Goal: Book appointment/travel/reservation

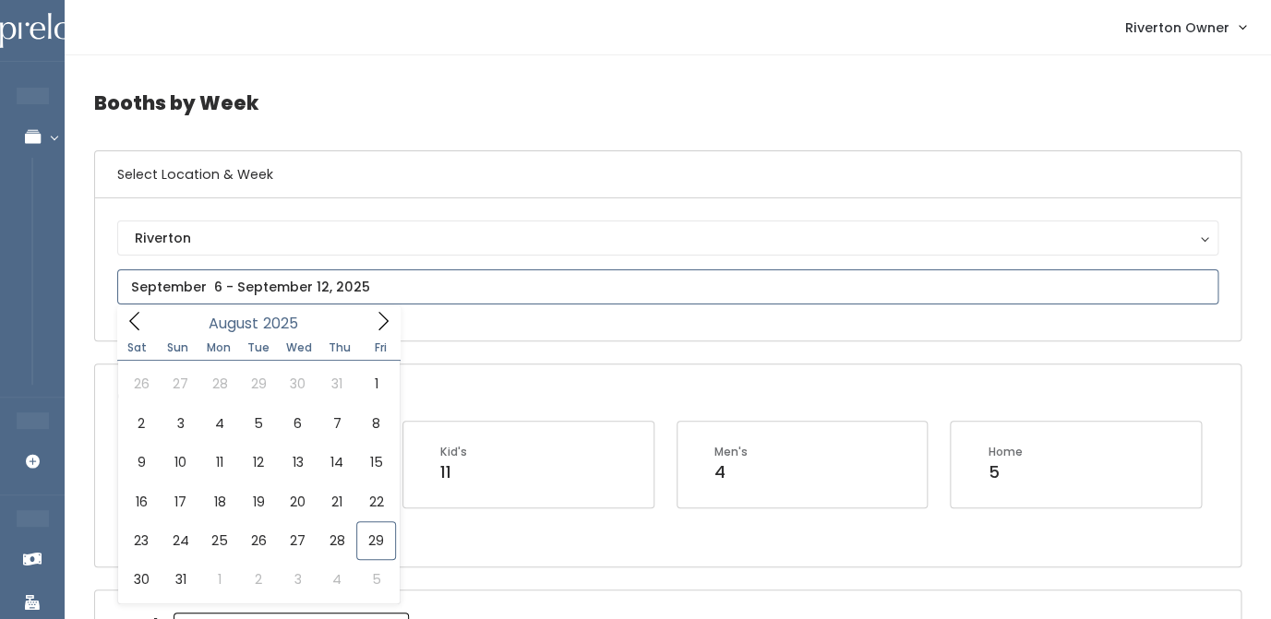
click at [277, 287] on input "text" at bounding box center [667, 286] width 1101 height 35
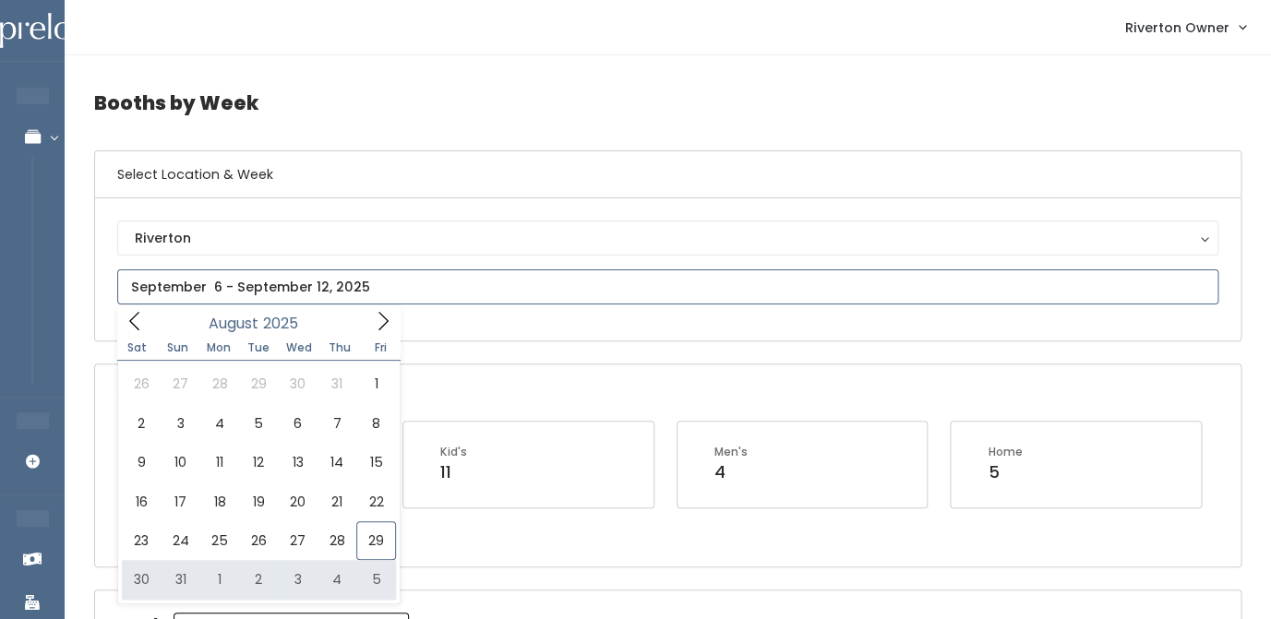
type input "August 30 to September 5"
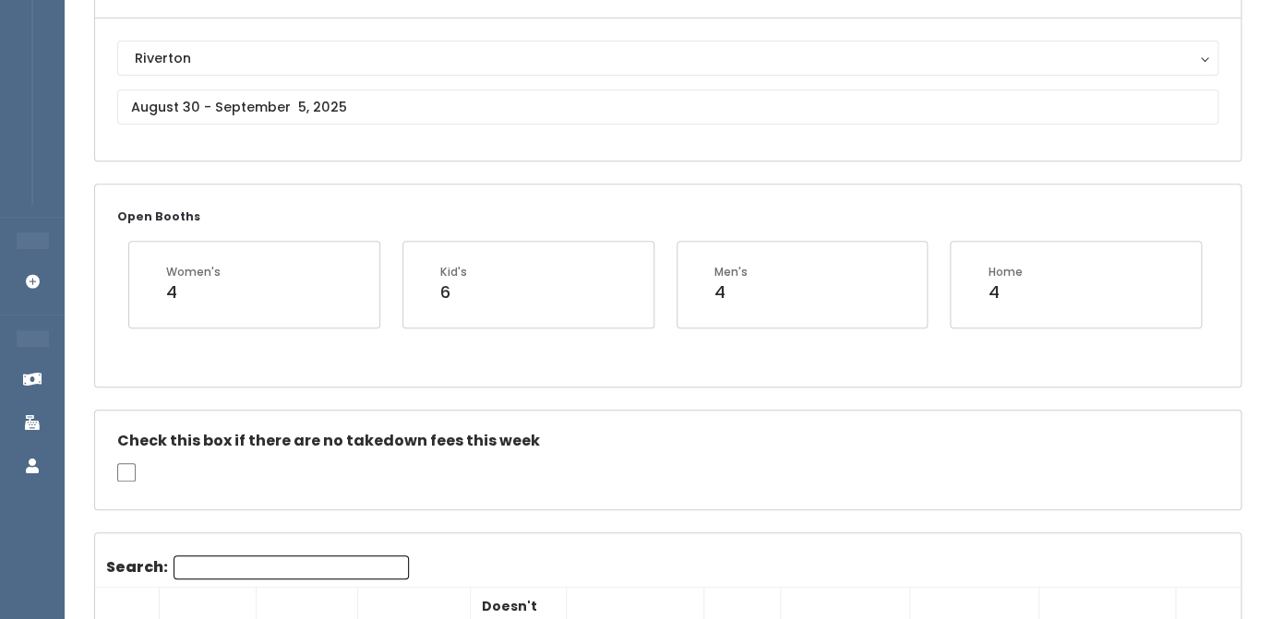
scroll to position [129, 0]
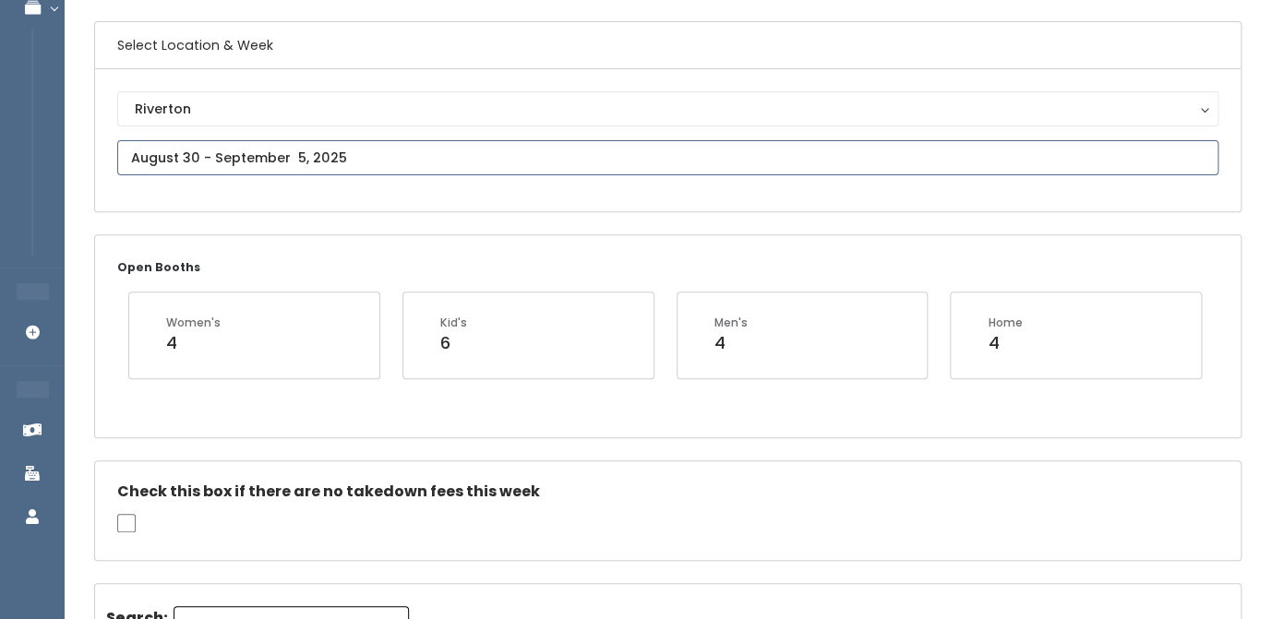
click at [251, 159] on input "text" at bounding box center [667, 157] width 1101 height 35
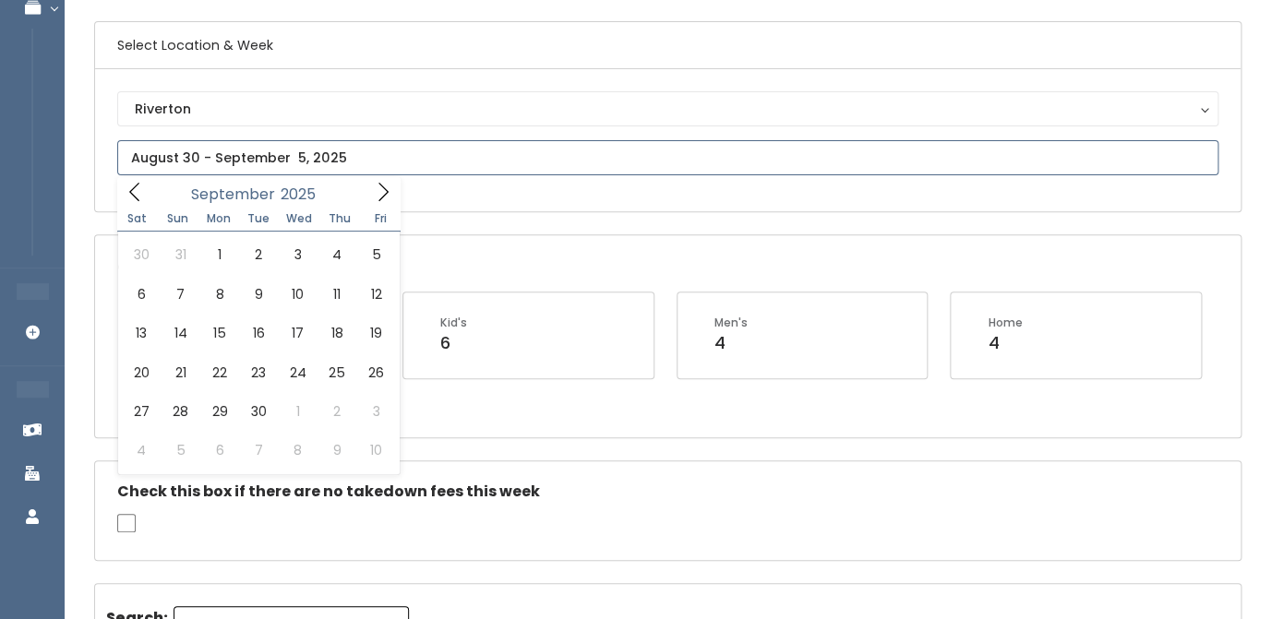
click at [384, 190] on icon at bounding box center [383, 192] width 20 height 20
type input "September 6 to September 12"
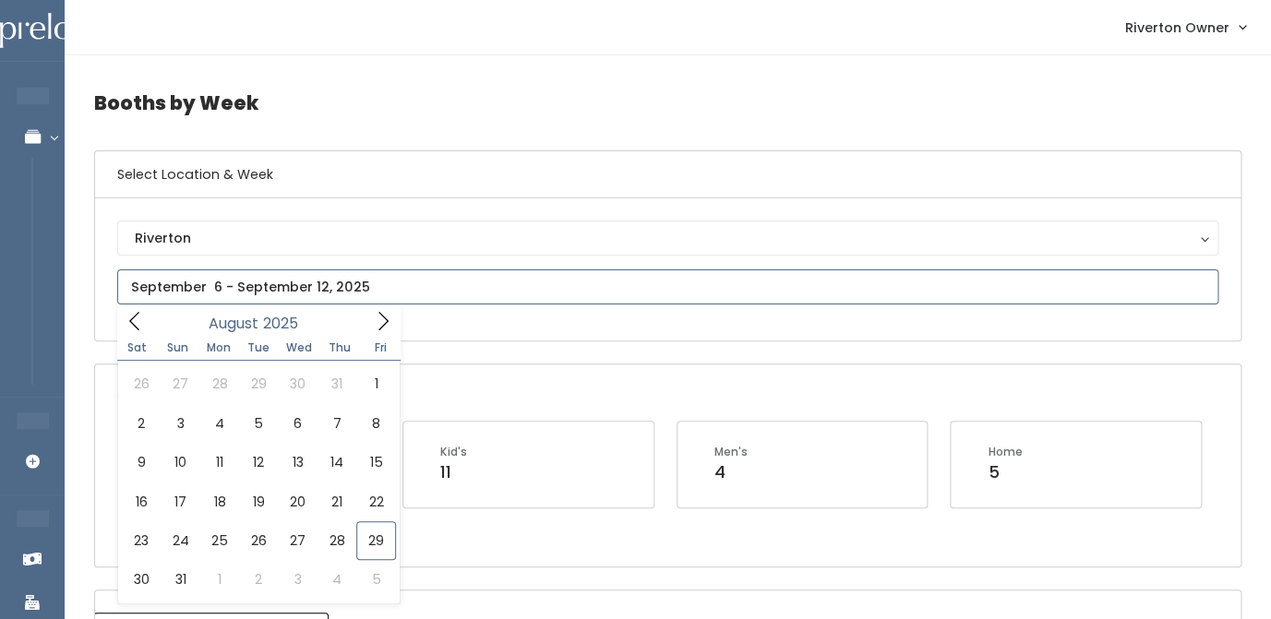
click at [299, 284] on input "text" at bounding box center [667, 286] width 1101 height 35
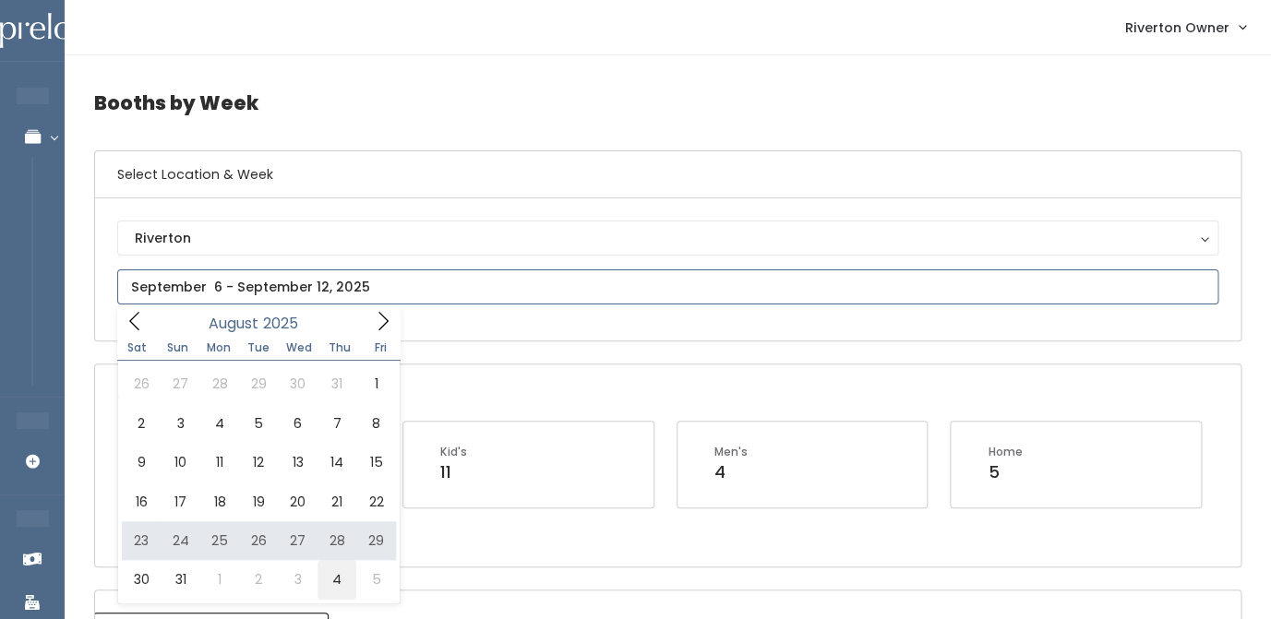
type input "August 30 to September 5"
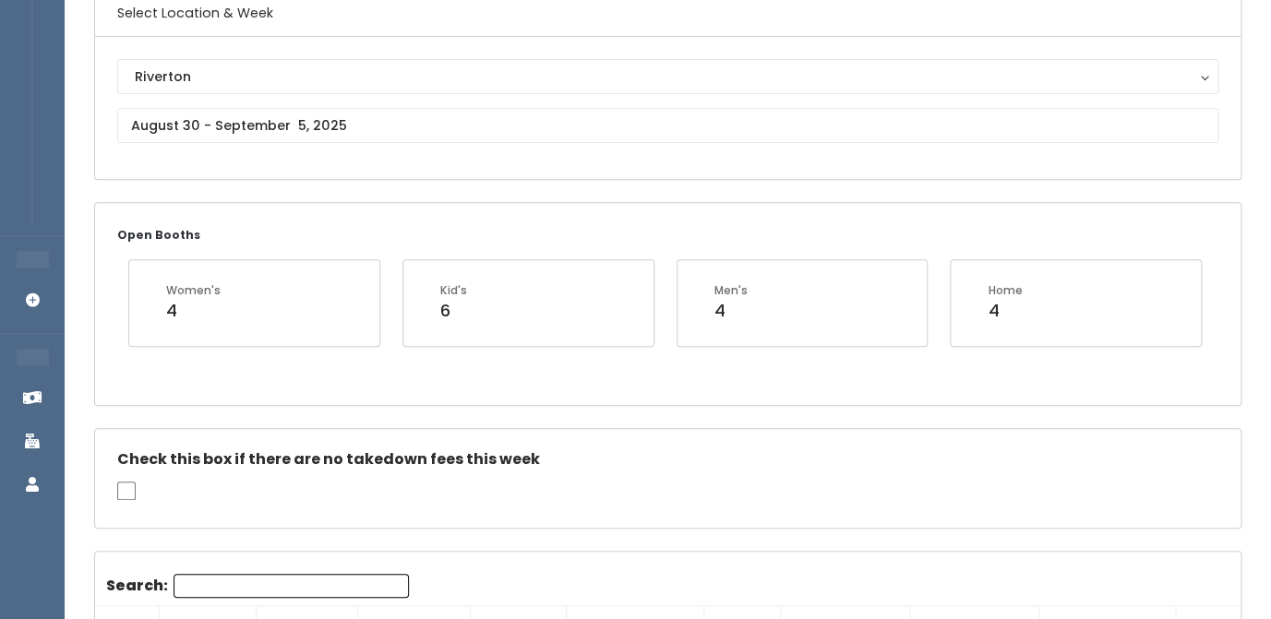
scroll to position [38, 0]
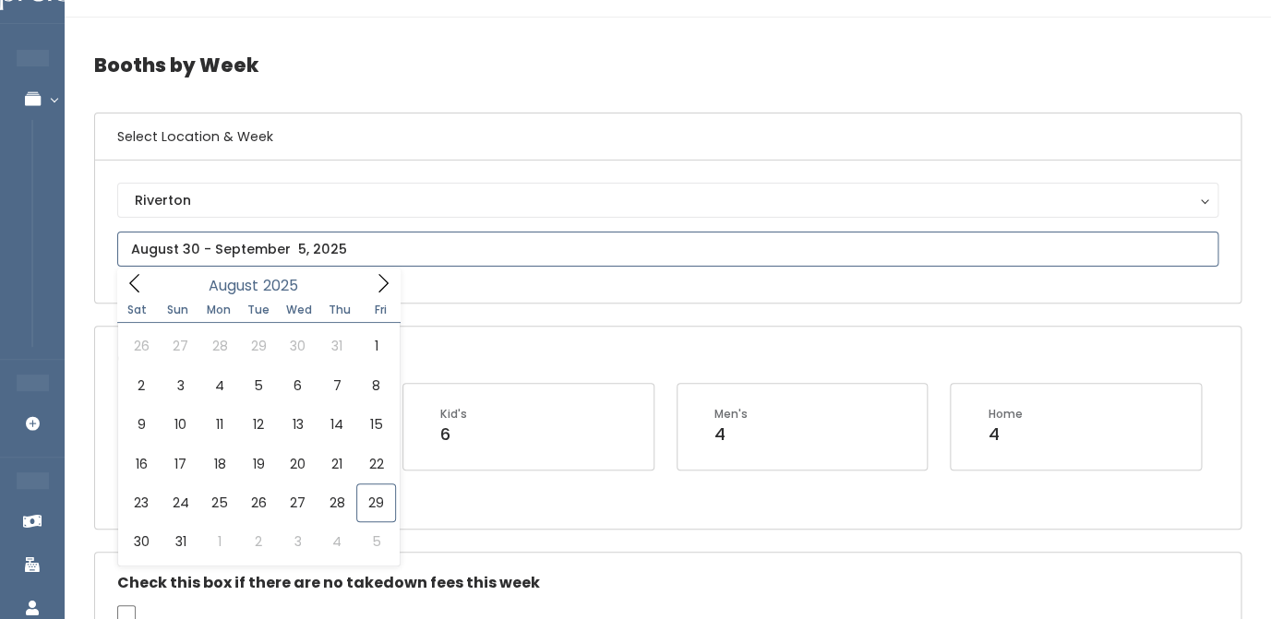
click at [242, 246] on input "text" at bounding box center [667, 249] width 1101 height 35
click at [388, 281] on icon at bounding box center [383, 283] width 20 height 20
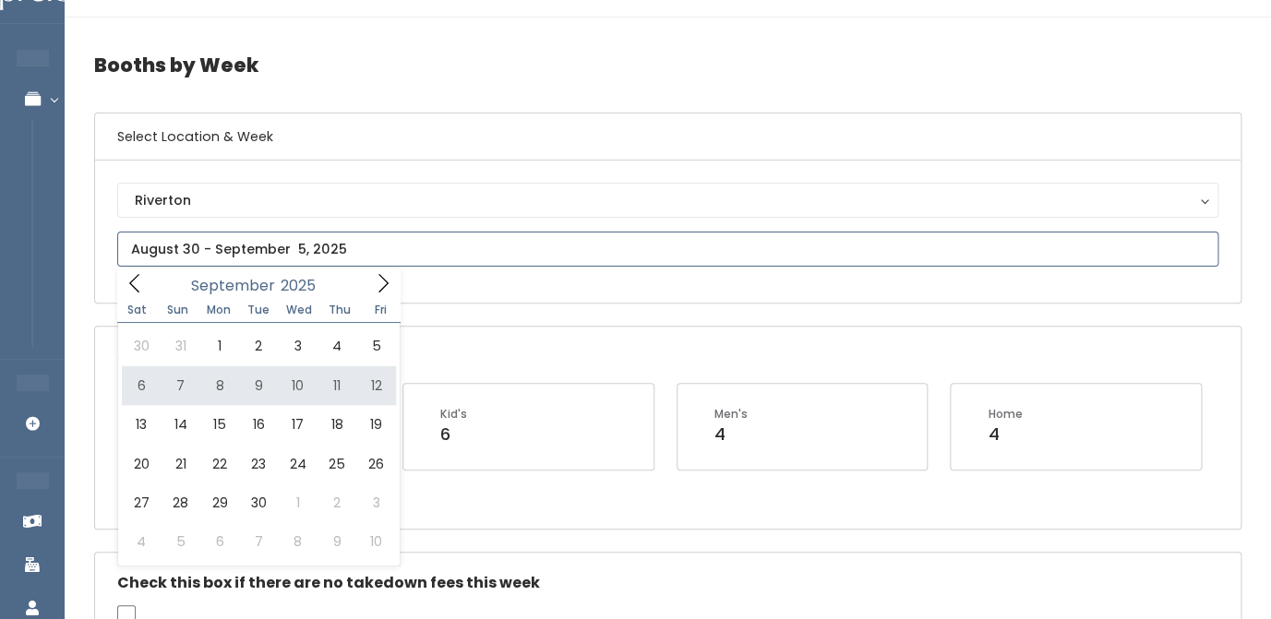
type input "[DATE] to [DATE]"
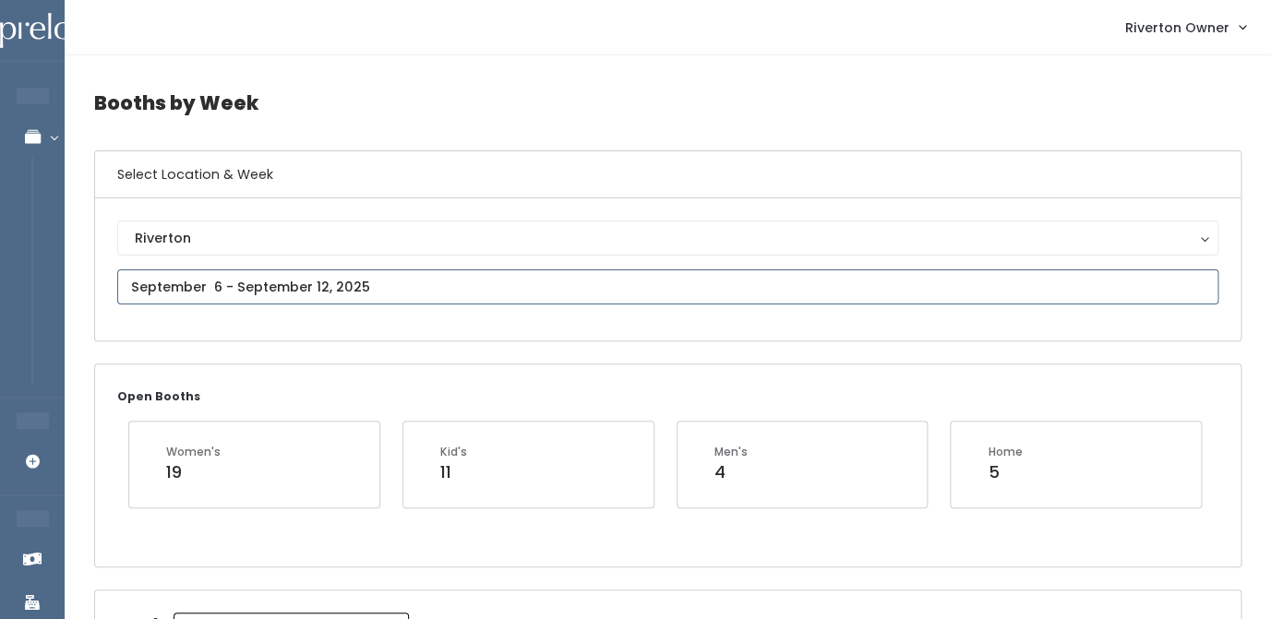
click at [332, 282] on input "text" at bounding box center [667, 286] width 1101 height 35
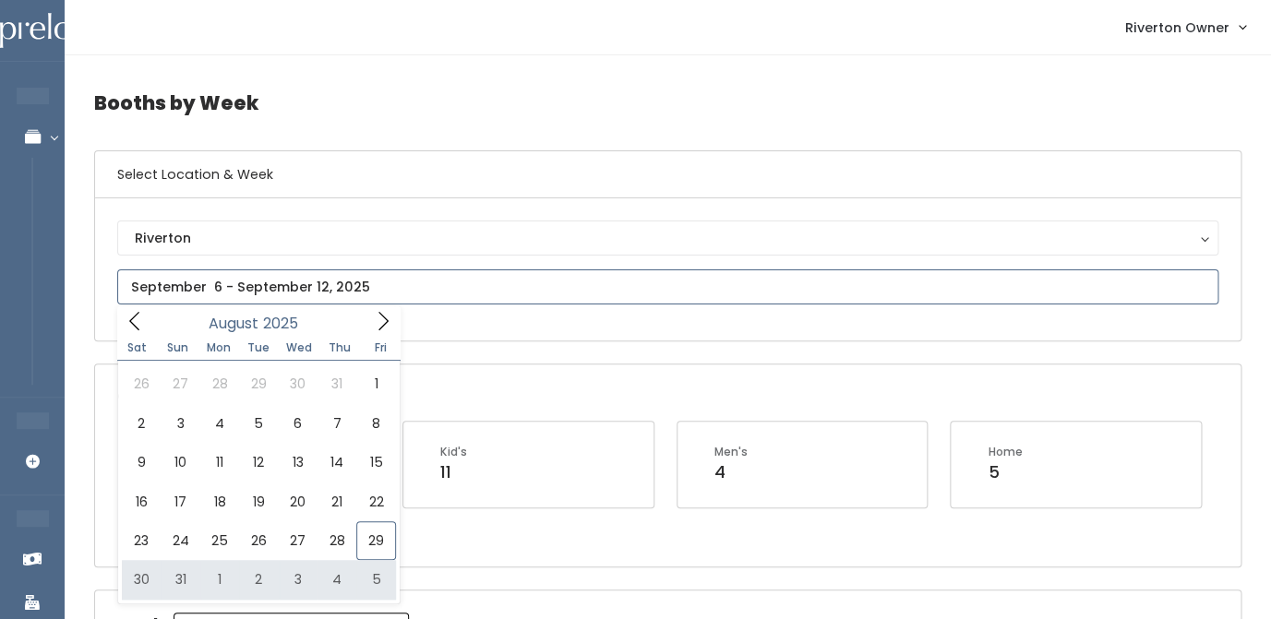
type input "August 30 to September 5"
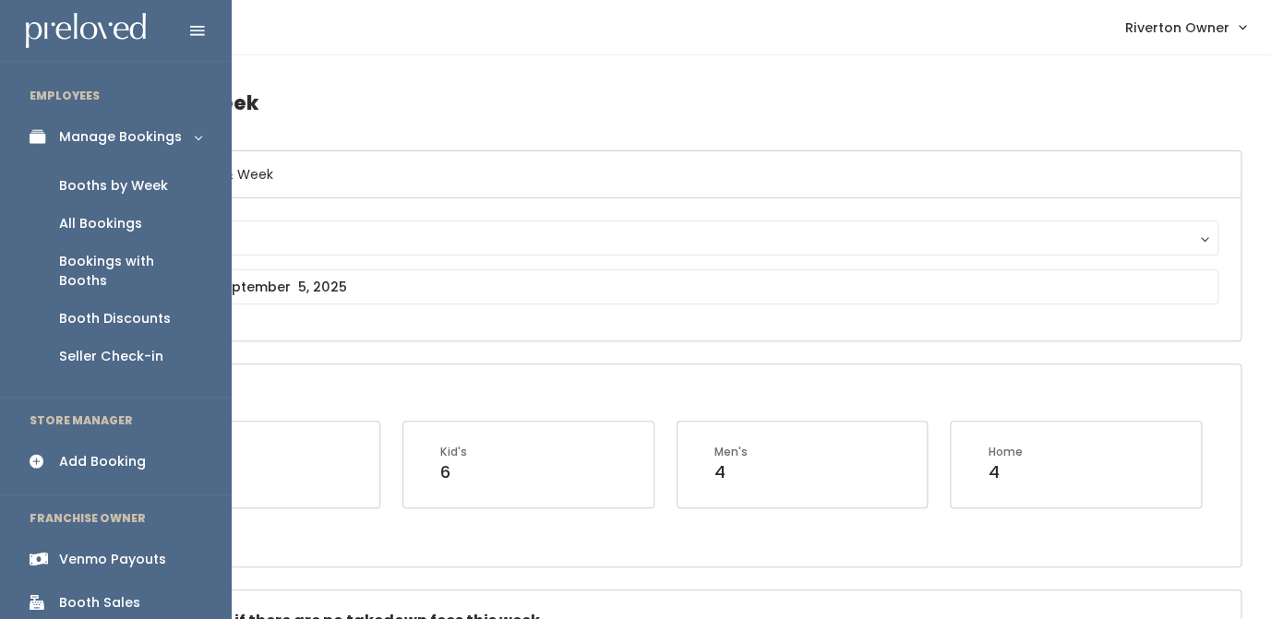
click at [95, 452] on div "Add Booking" at bounding box center [102, 461] width 87 height 19
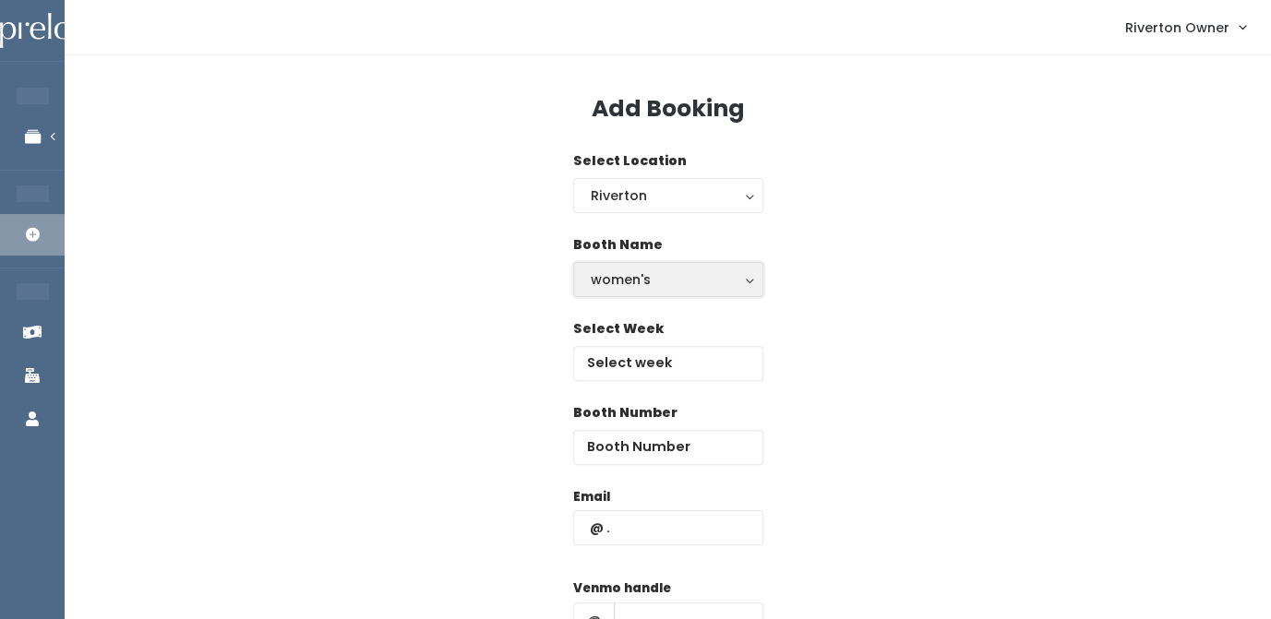
click at [678, 280] on div "women's" at bounding box center [668, 279] width 155 height 20
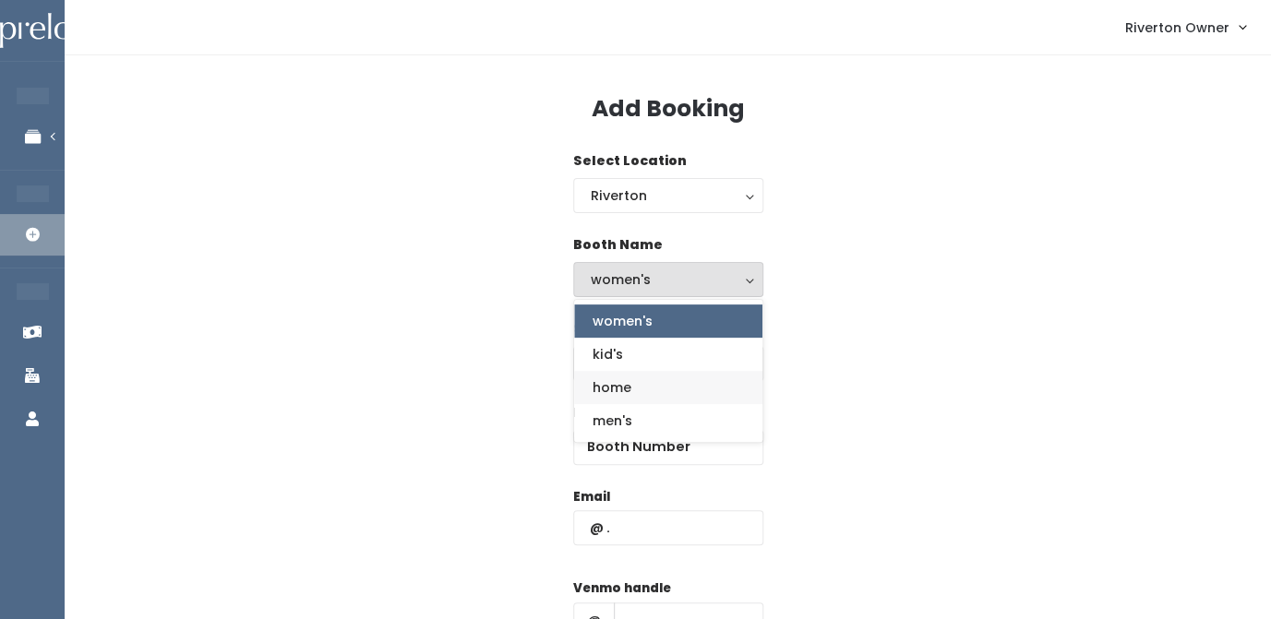
click at [649, 388] on link "home" at bounding box center [668, 387] width 188 height 33
select select "home"
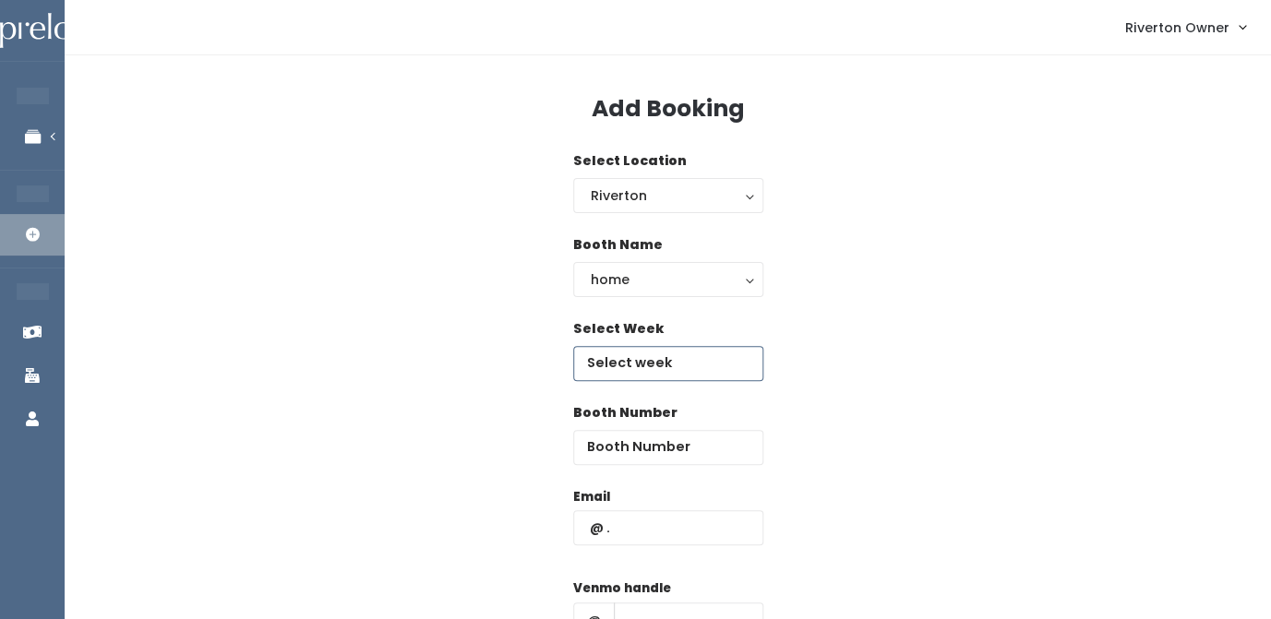
click at [657, 356] on input "text" at bounding box center [668, 363] width 190 height 35
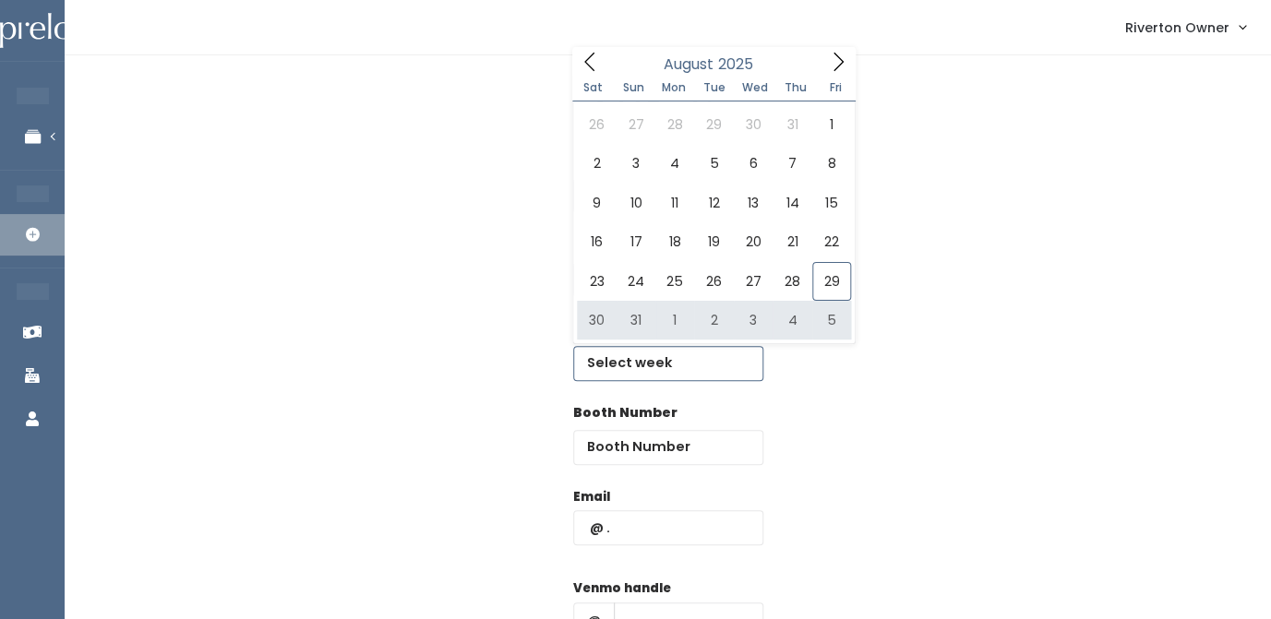
type input "August 30 to September 5"
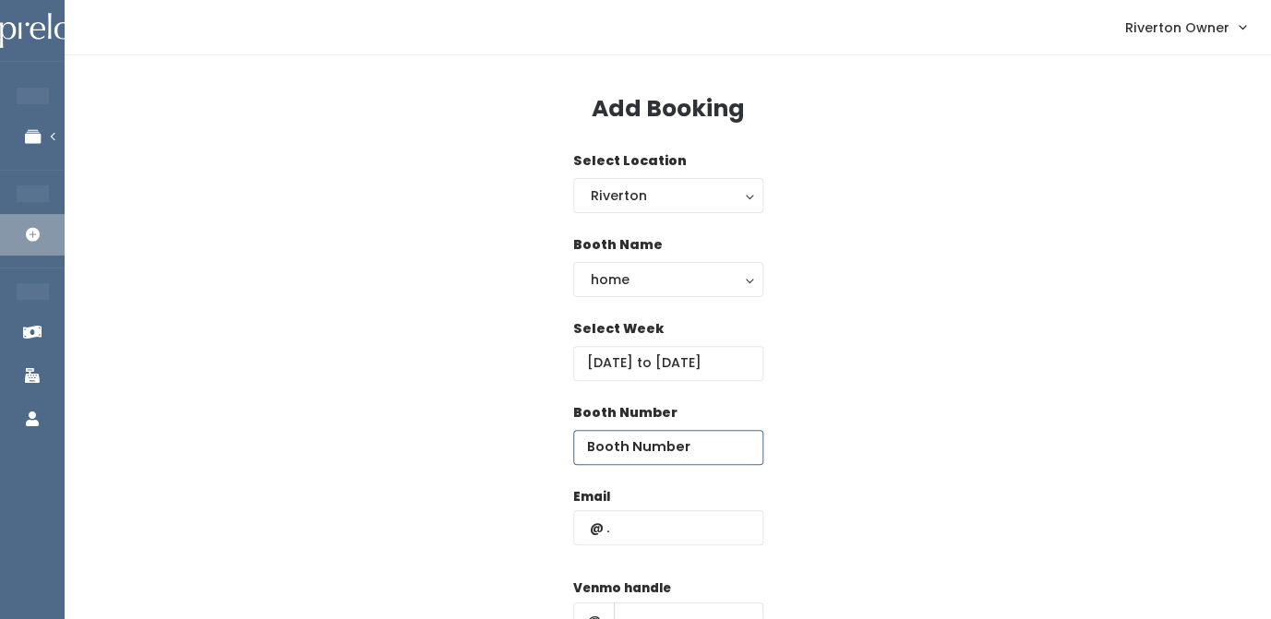
click at [648, 446] on input "number" at bounding box center [668, 447] width 190 height 35
type input "65"
click at [676, 532] on input "text" at bounding box center [668, 527] width 190 height 35
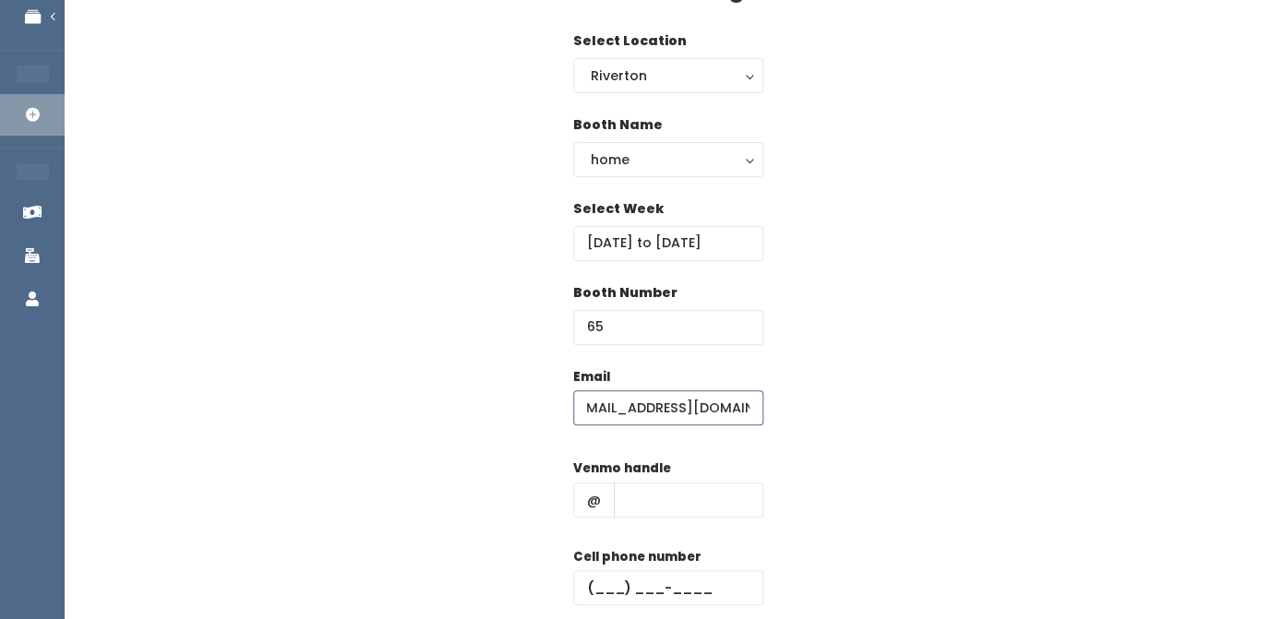
scroll to position [158, 0]
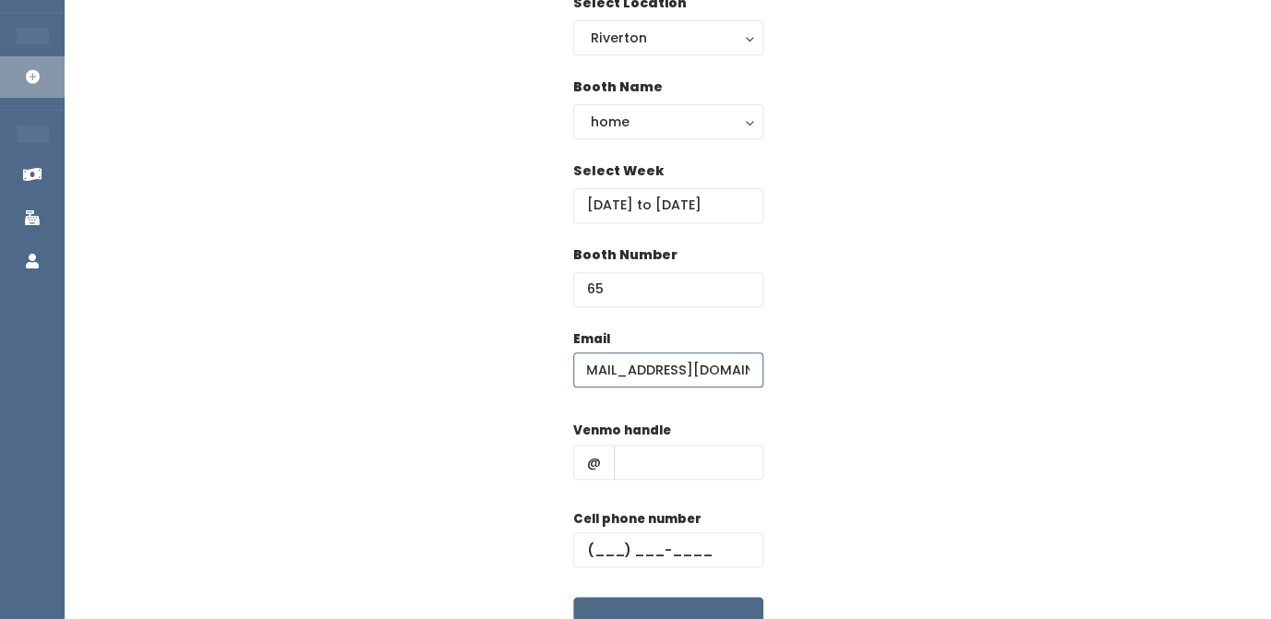
type input "[EMAIL_ADDRESS][DOMAIN_NAME]"
click at [652, 464] on input "text" at bounding box center [688, 462] width 149 height 35
type input "daughter_of_god"
click at [613, 545] on input "text" at bounding box center [668, 549] width 190 height 35
type input "[PHONE_NUMBER]"
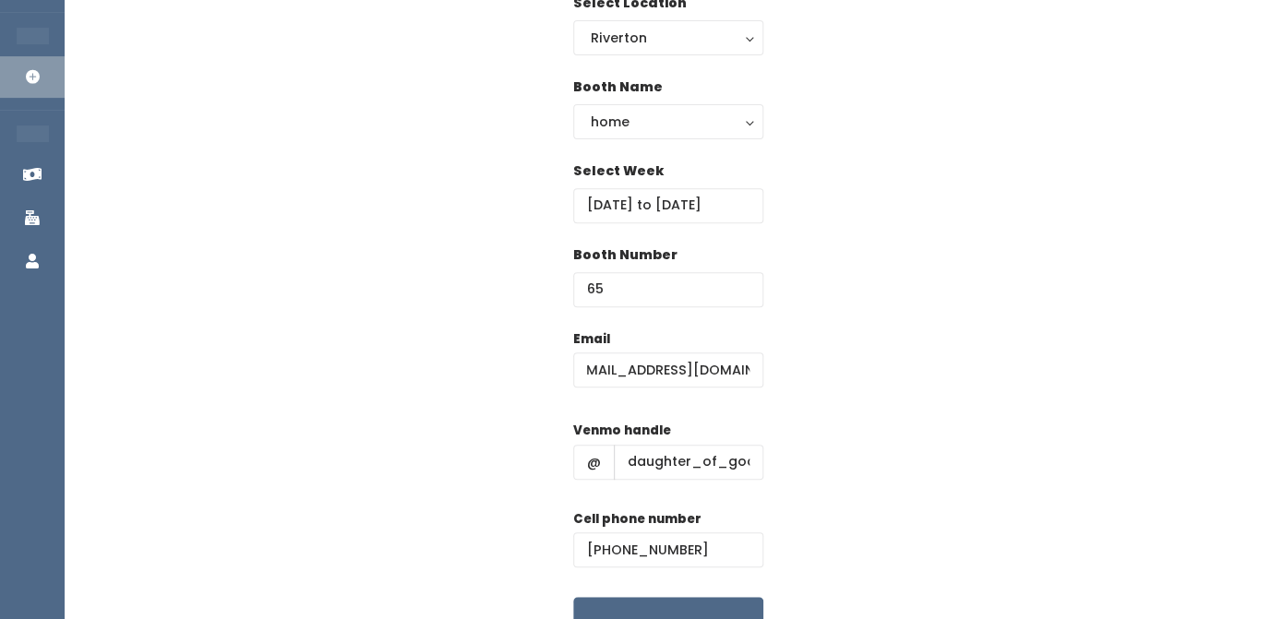
click at [919, 424] on div "Email dimefreedom@gmail.com Venmo handle @ daughter_of_god Cell phone number (3…" at bounding box center [667, 492] width 1147 height 326
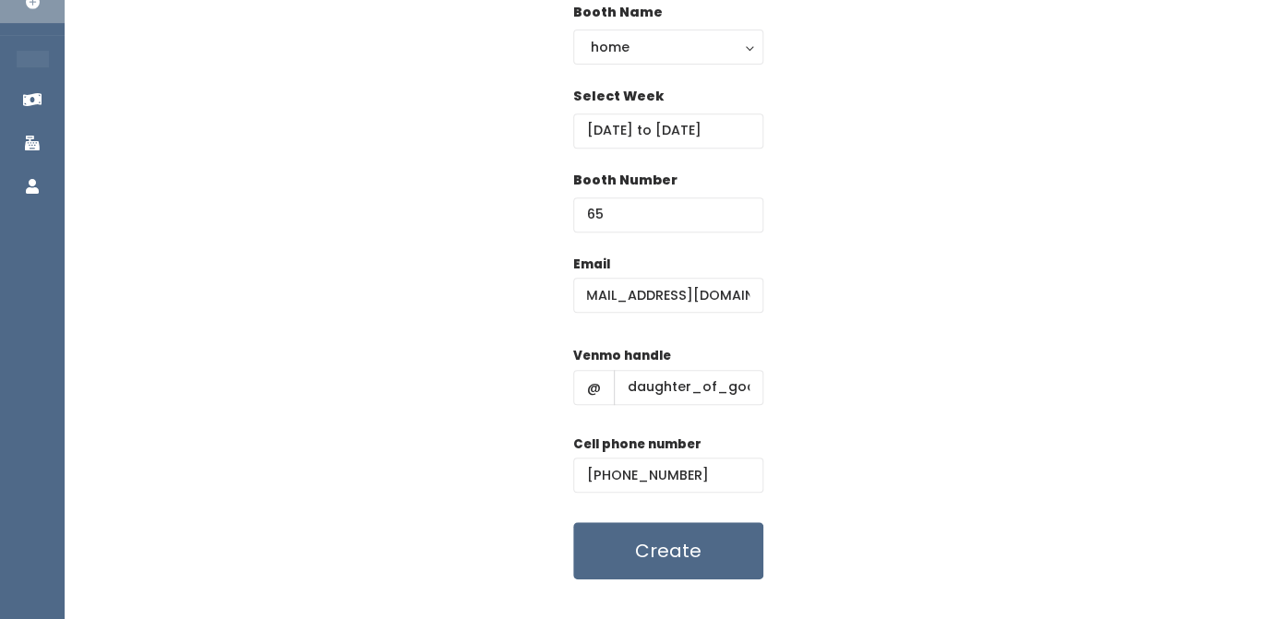
scroll to position [263, 0]
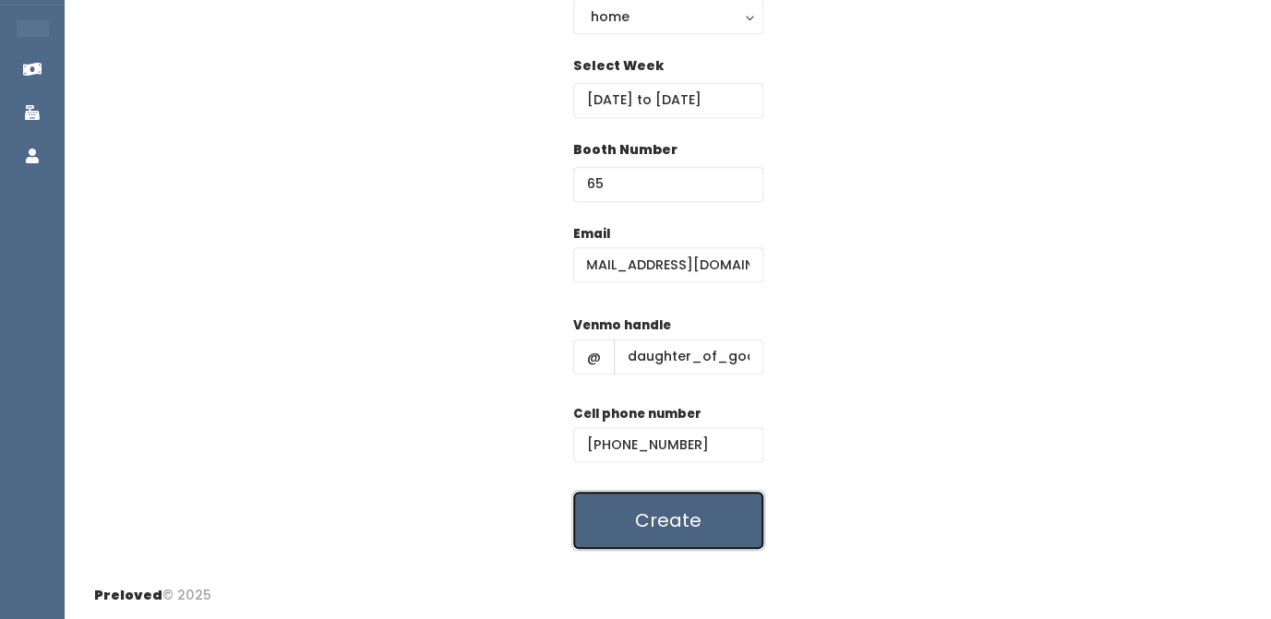
click at [662, 531] on button "Create" at bounding box center [668, 520] width 190 height 57
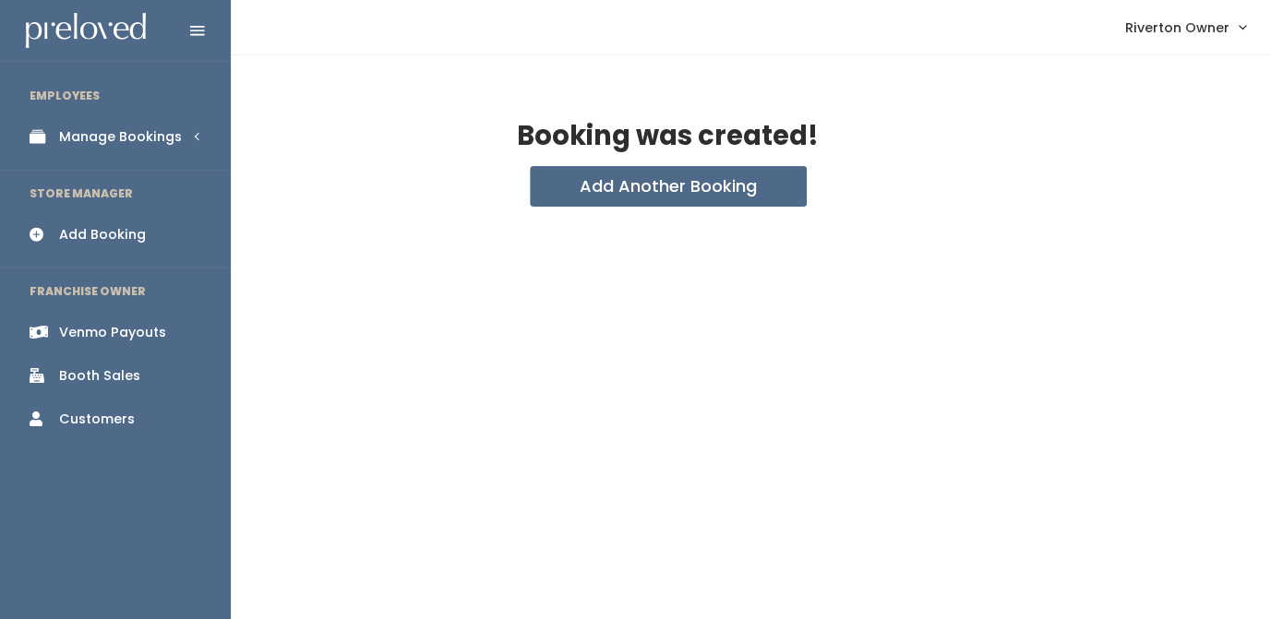
click at [54, 146] on link "Manage Bookings" at bounding box center [115, 137] width 231 height 42
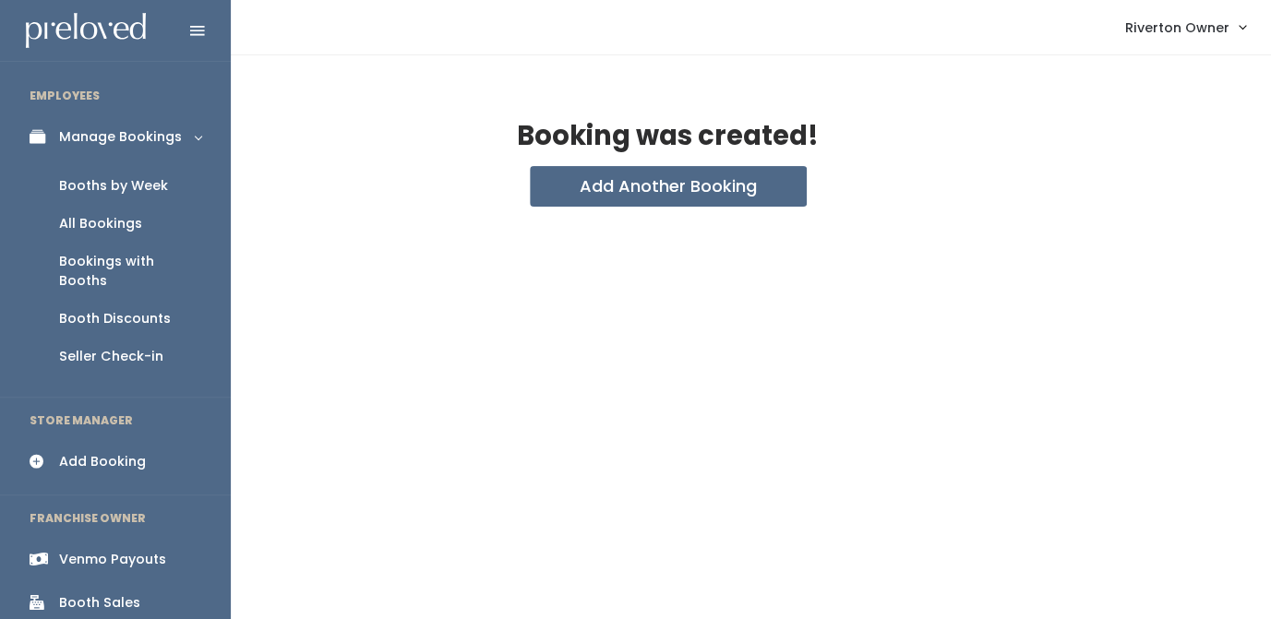
click at [66, 185] on div "Booths by Week" at bounding box center [113, 185] width 109 height 19
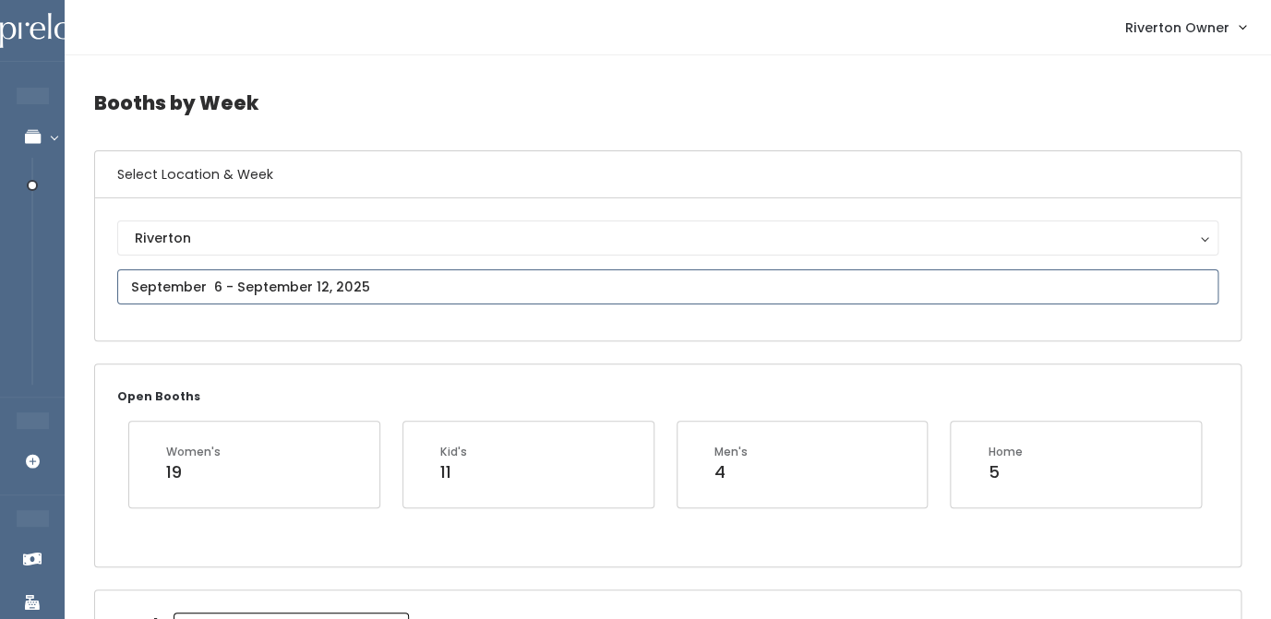
click at [296, 296] on input "text" at bounding box center [667, 286] width 1101 height 35
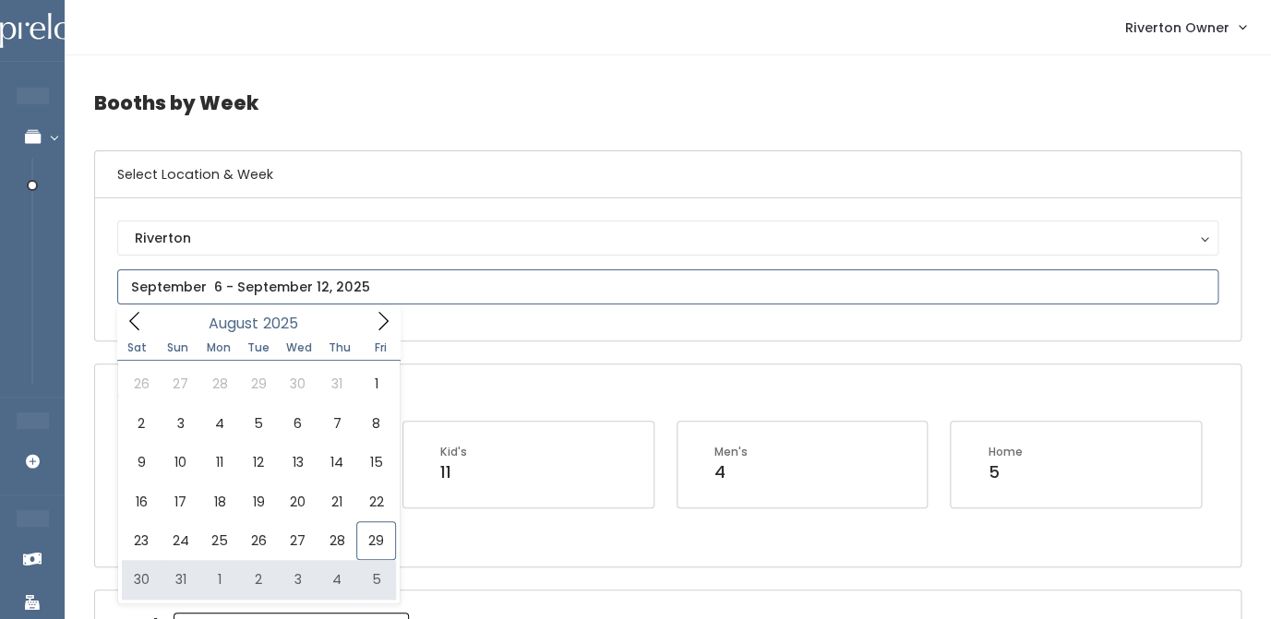
type input "August 30 to September 5"
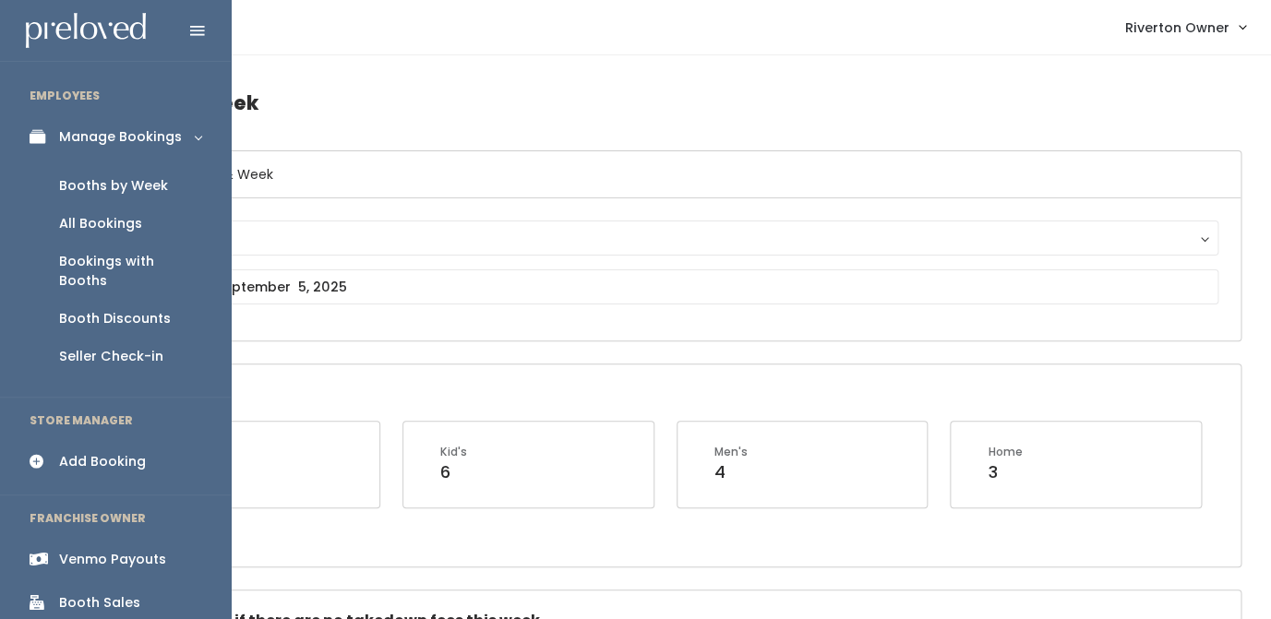
click at [83, 452] on div "Add Booking" at bounding box center [102, 461] width 87 height 19
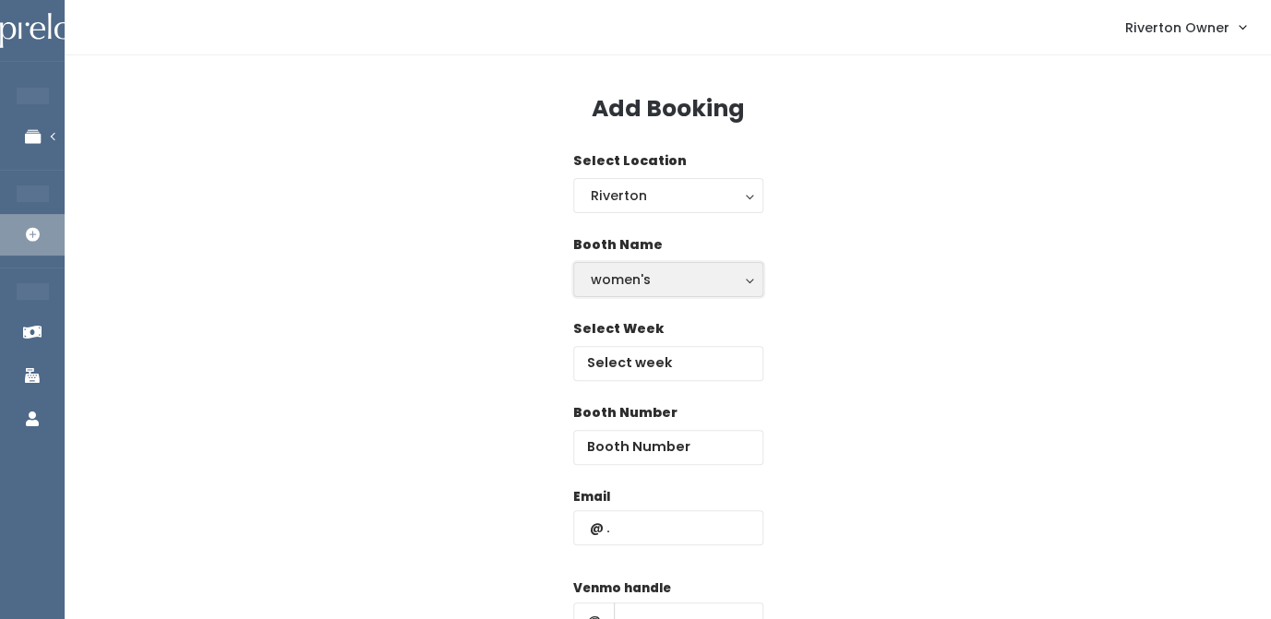
click at [678, 274] on div "women's" at bounding box center [668, 279] width 155 height 20
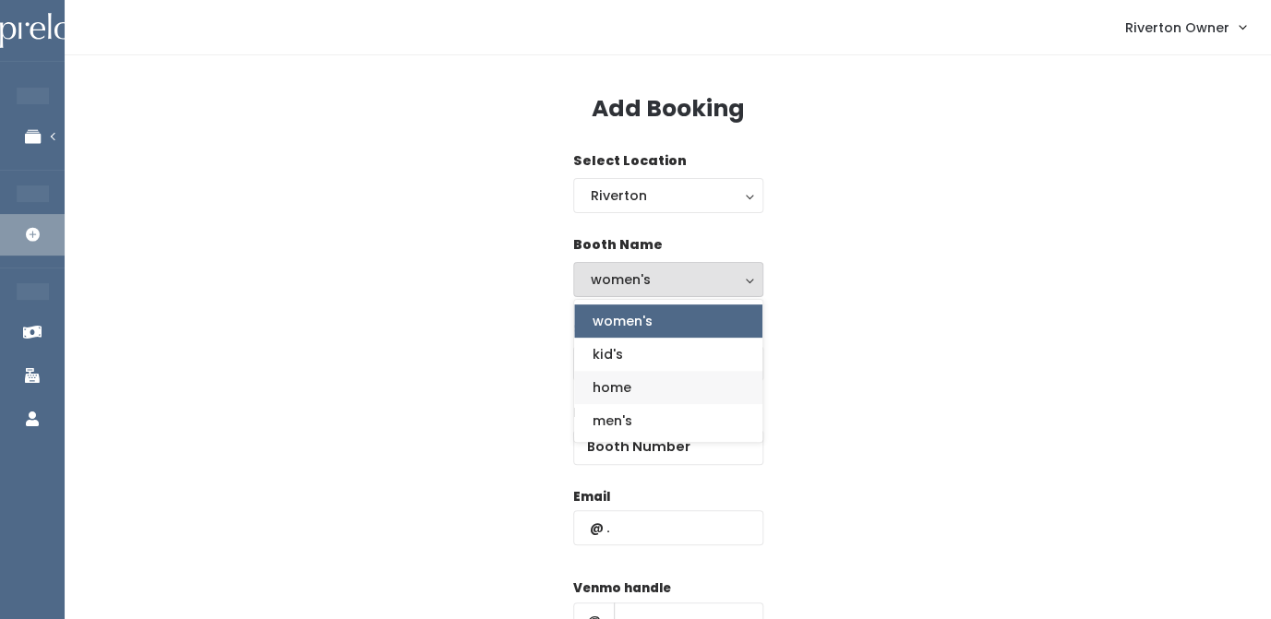
click at [630, 387] on span "home" at bounding box center [611, 387] width 39 height 20
select select "home"
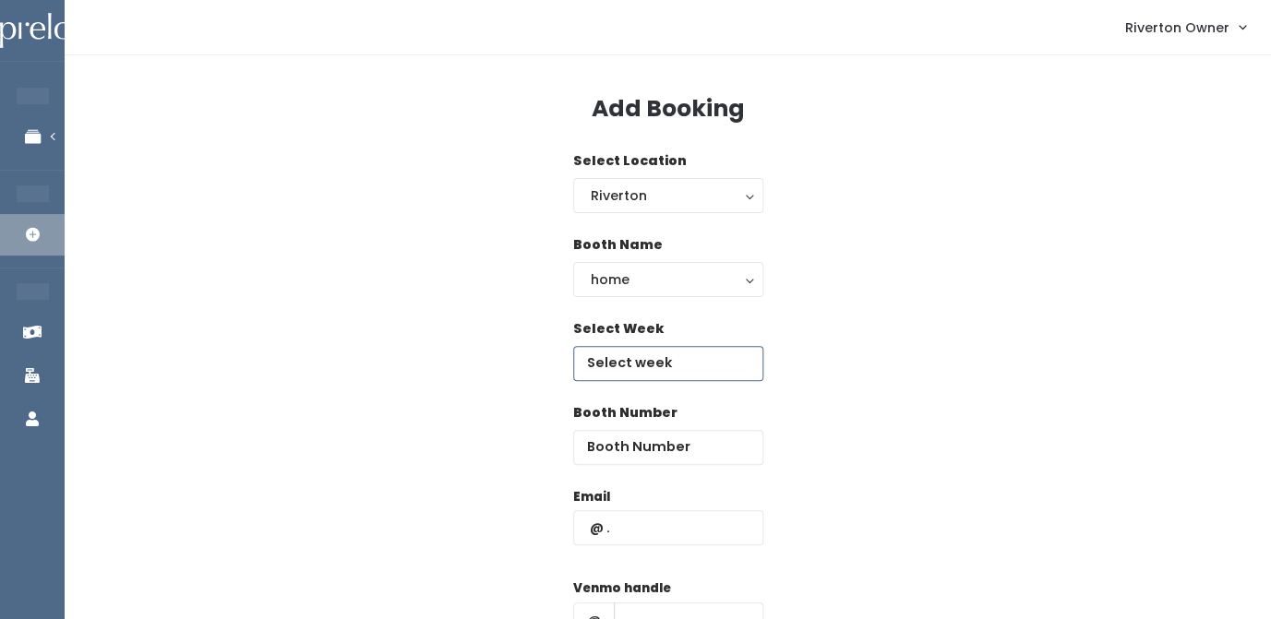
click at [635, 368] on input "text" at bounding box center [668, 363] width 190 height 35
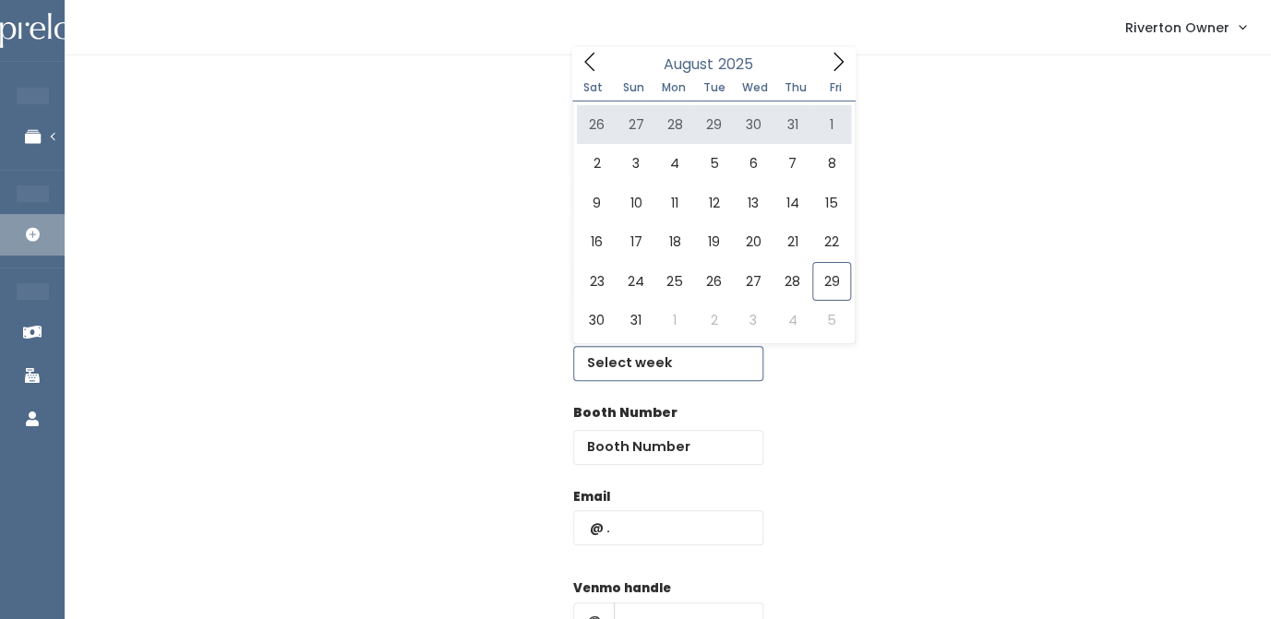
click at [840, 63] on icon at bounding box center [838, 62] width 20 height 20
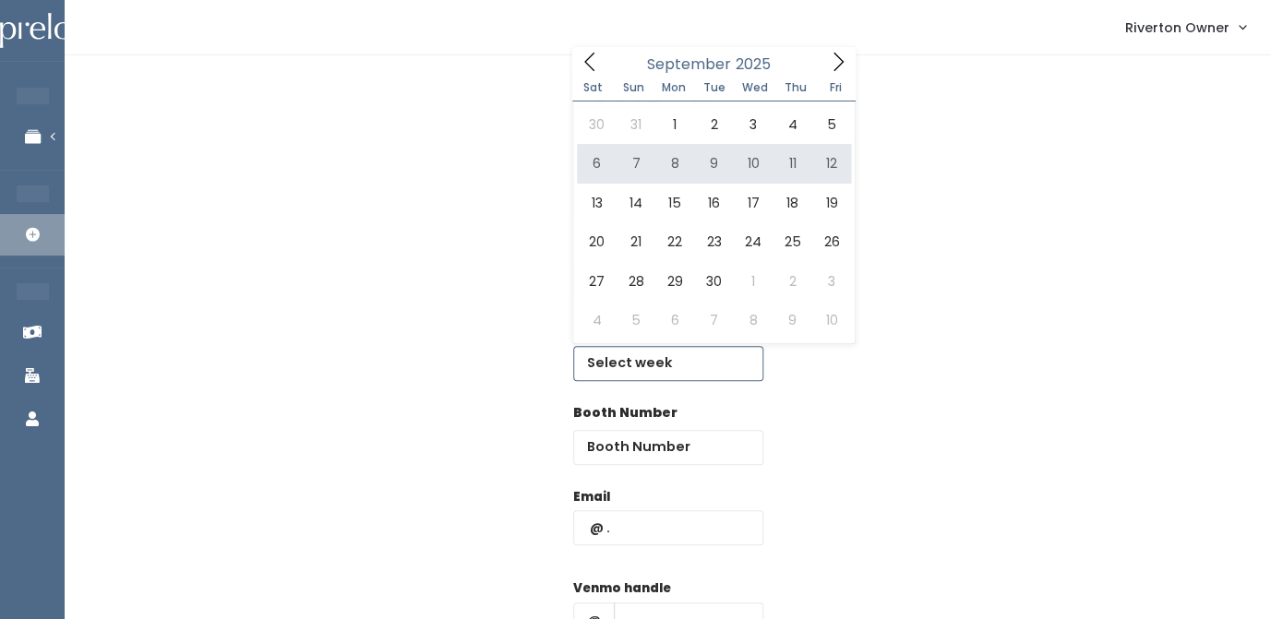
type input "September 6 to September 12"
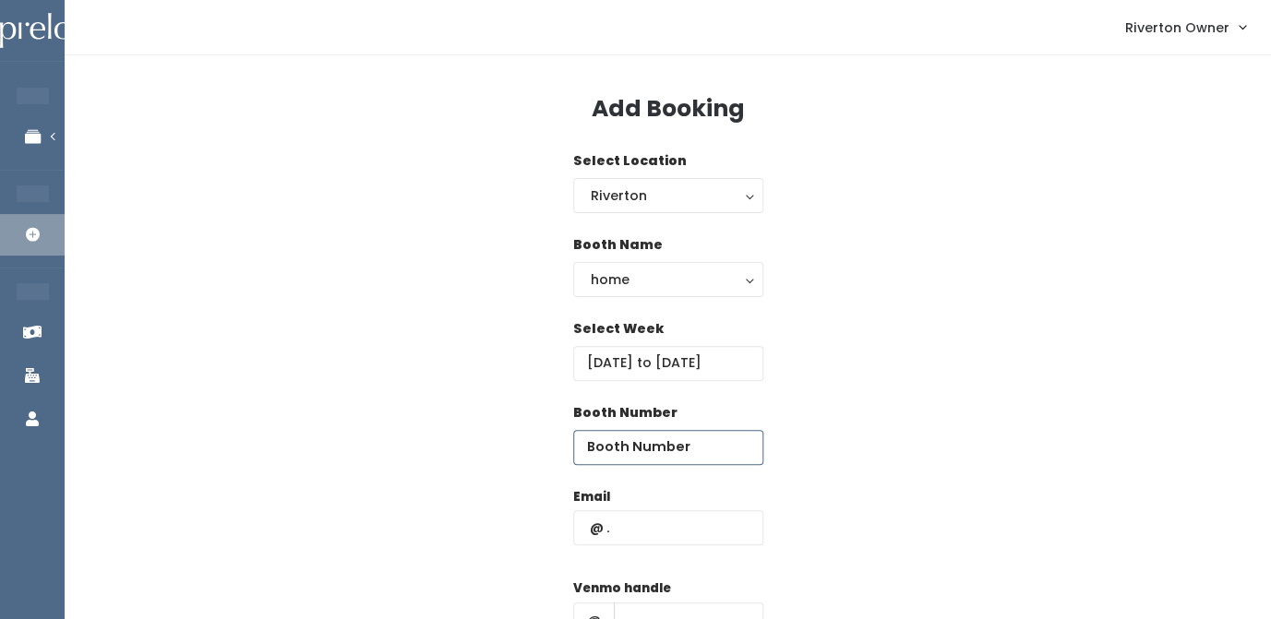
click at [632, 454] on input "number" at bounding box center [668, 447] width 190 height 35
type input "65"
click at [678, 530] on input "text" at bounding box center [668, 527] width 190 height 35
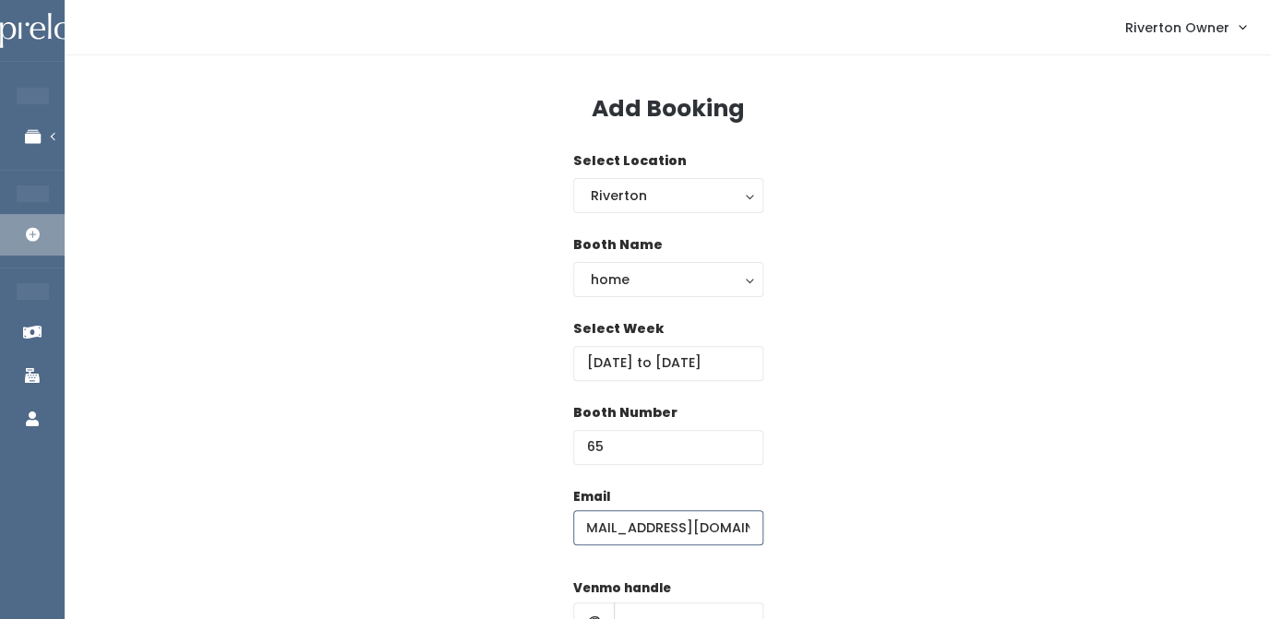
scroll to position [50, 0]
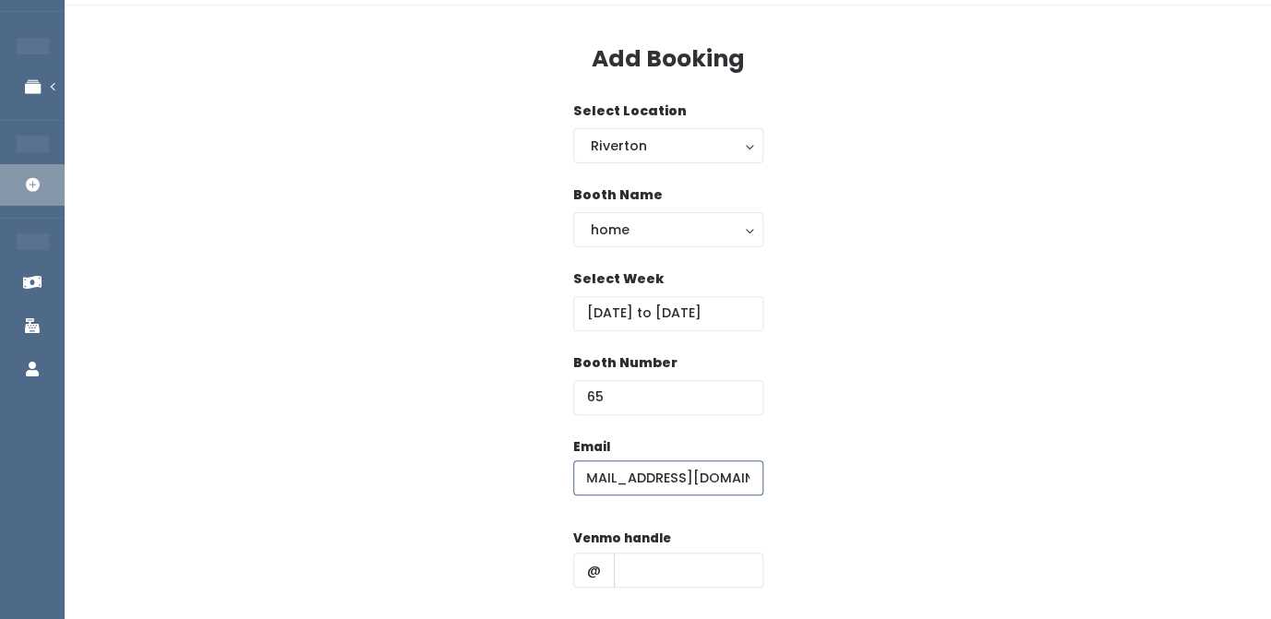
type input "[EMAIL_ADDRESS][DOMAIN_NAME]"
click at [666, 566] on input "text" at bounding box center [688, 570] width 149 height 35
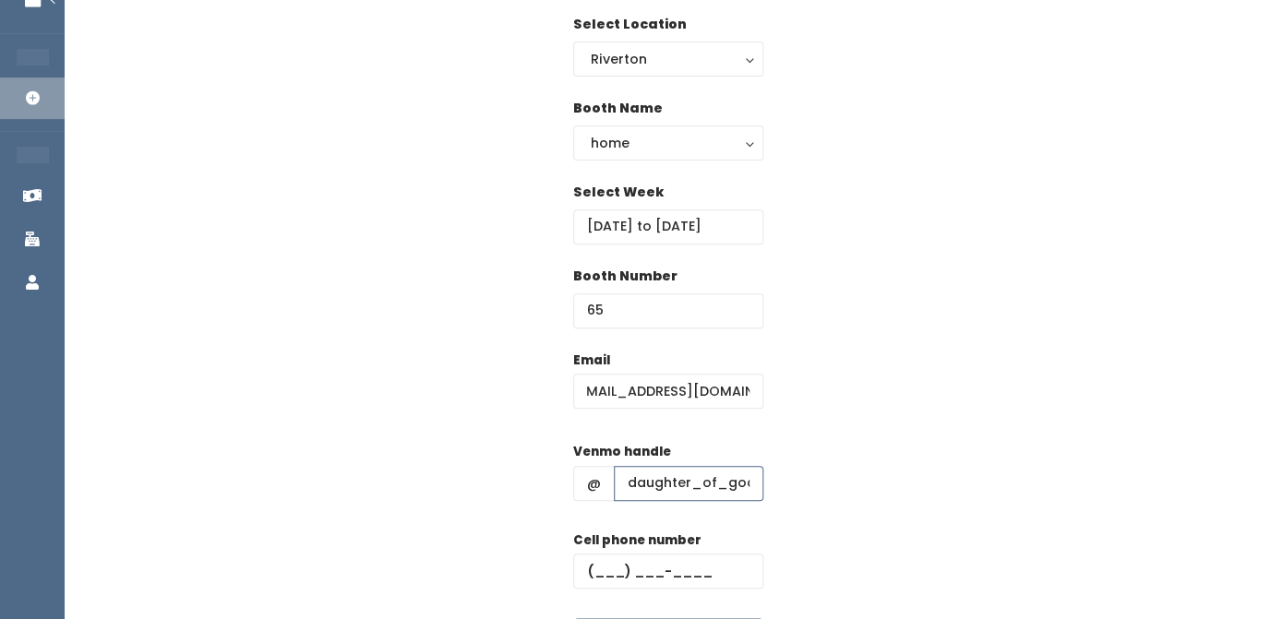
scroll to position [241, 0]
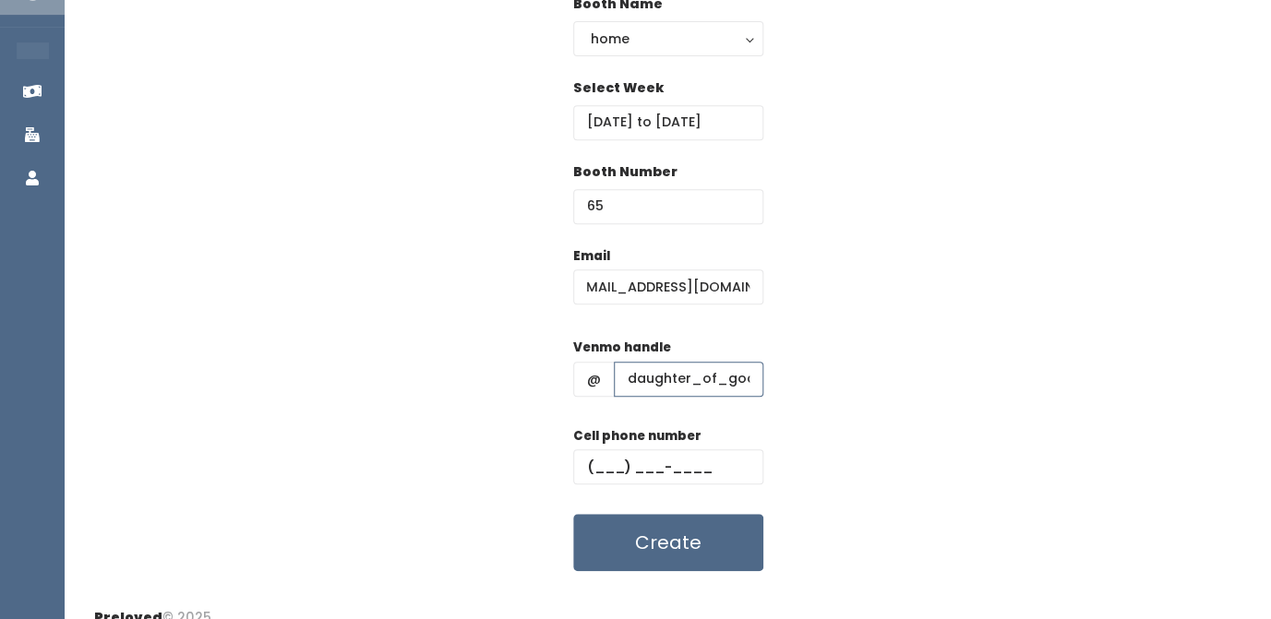
type input "daughter_of_god"
click at [608, 472] on input "text" at bounding box center [668, 466] width 190 height 35
type input "(385) 580-8057"
click at [858, 436] on div "Email dimefreedom@gmail.com Venmo handle @ daughter_of_god Cell phone number (3…" at bounding box center [667, 409] width 1147 height 326
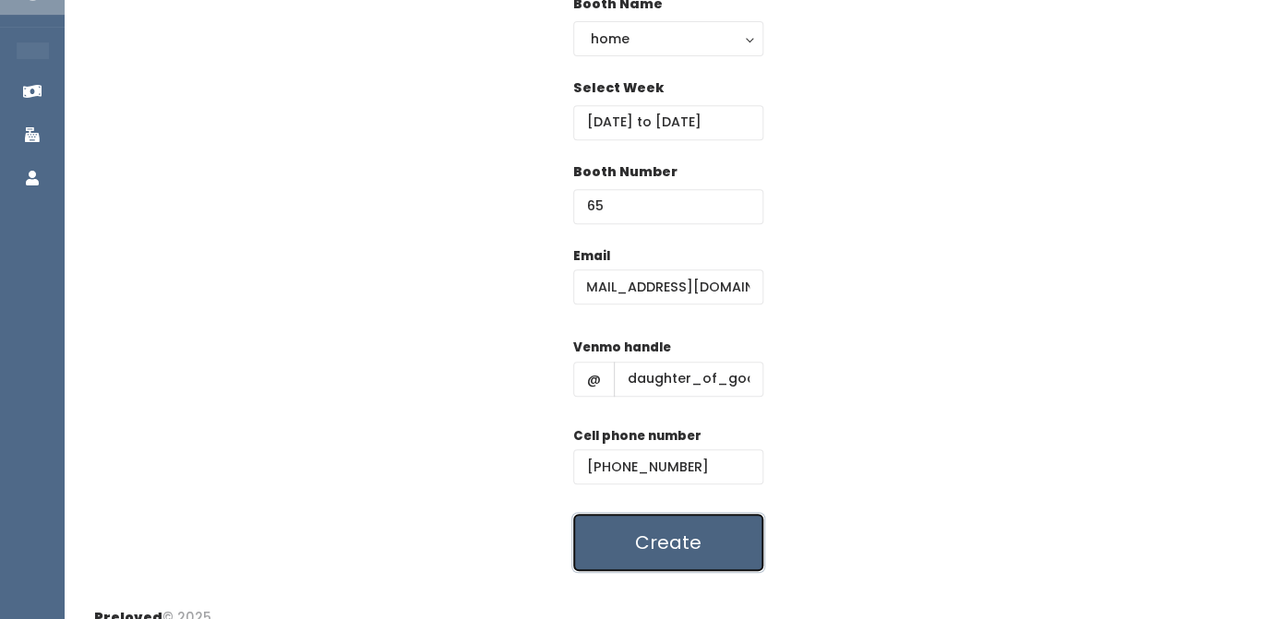
click at [670, 546] on button "Create" at bounding box center [668, 542] width 190 height 57
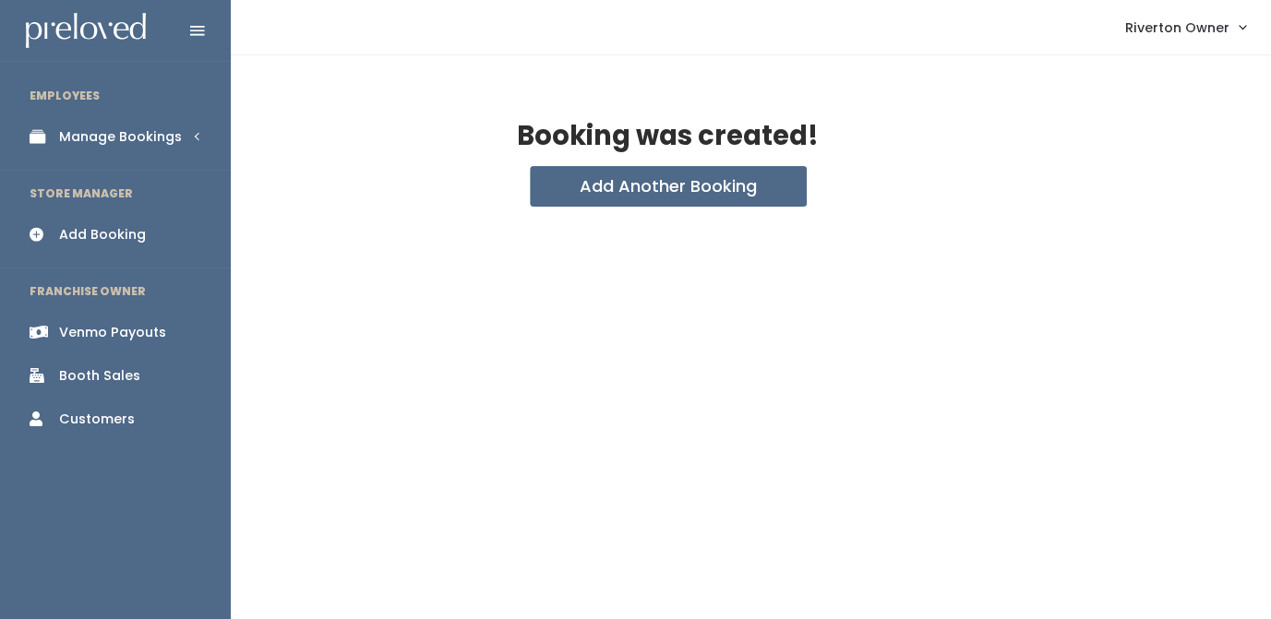
click at [83, 133] on div "Manage Bookings" at bounding box center [120, 136] width 123 height 19
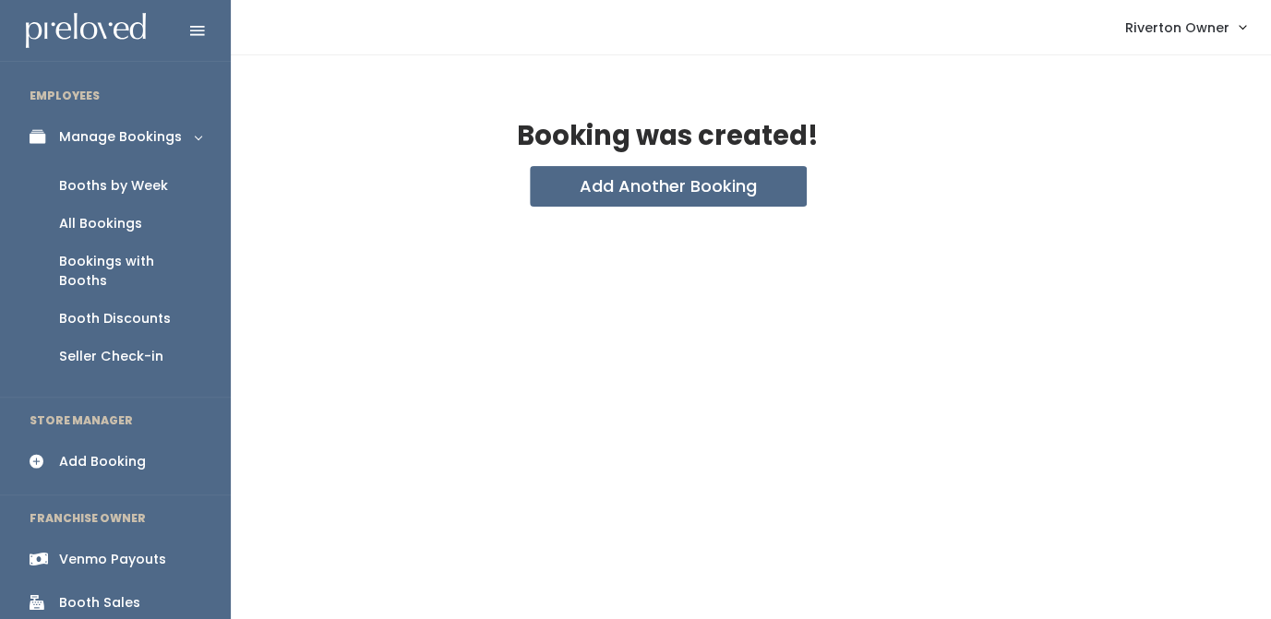
click at [86, 187] on div "Booths by Week" at bounding box center [113, 185] width 109 height 19
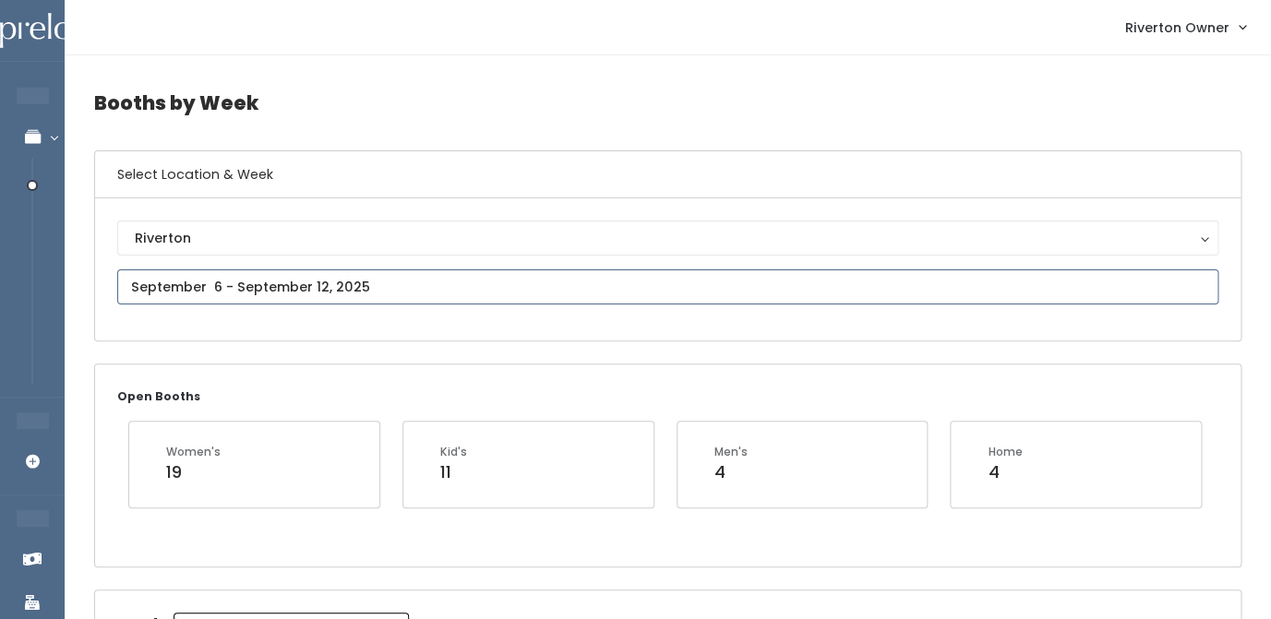
click at [335, 281] on input "text" at bounding box center [667, 286] width 1101 height 35
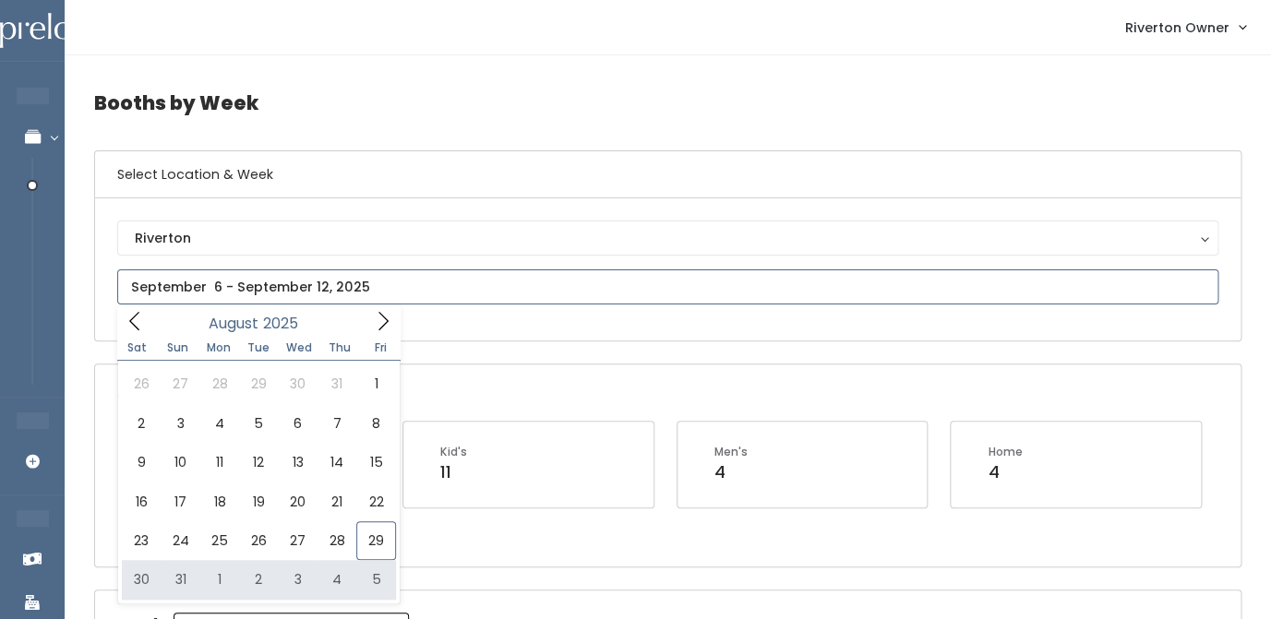
type input "August 30 to September 5"
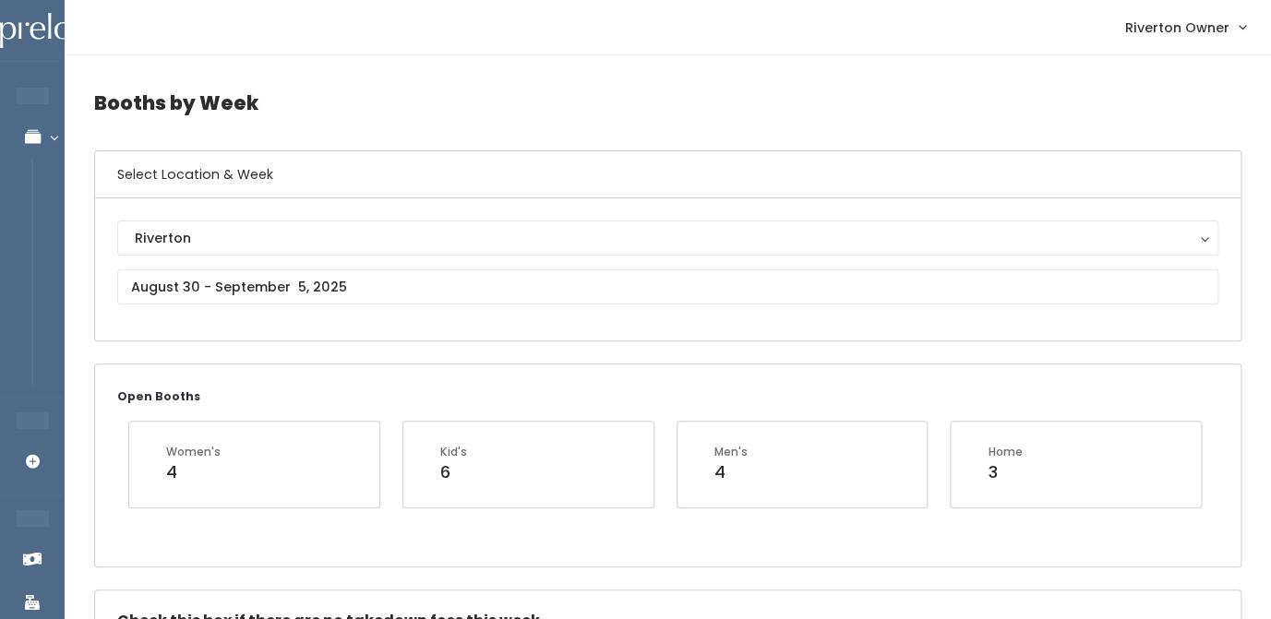
click at [812, 322] on div "Riverton Riverton" at bounding box center [667, 269] width 1145 height 142
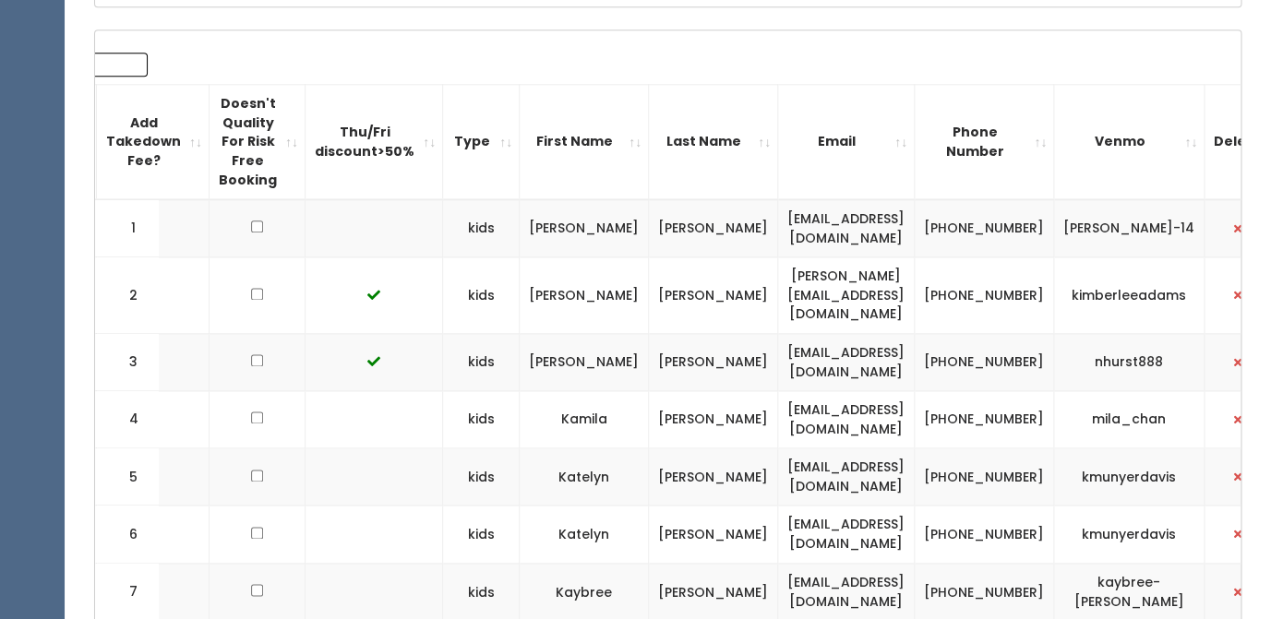
scroll to position [329, 0]
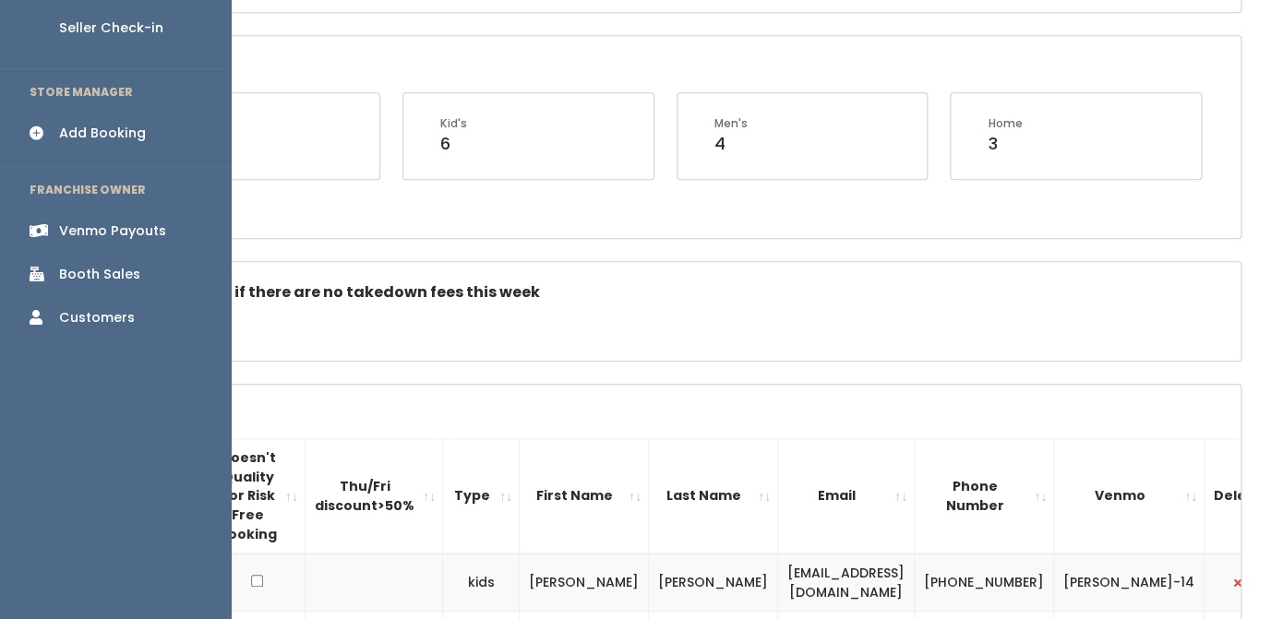
click at [108, 221] on div "Venmo Payouts" at bounding box center [112, 230] width 107 height 19
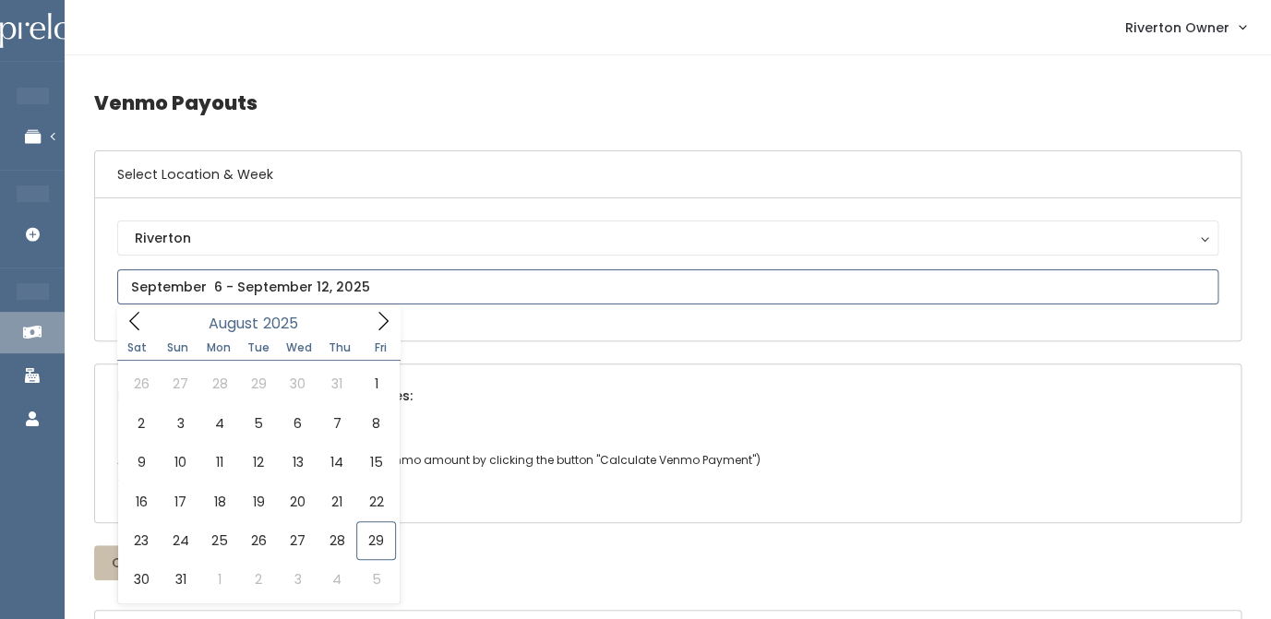
click at [241, 298] on input "text" at bounding box center [667, 286] width 1101 height 35
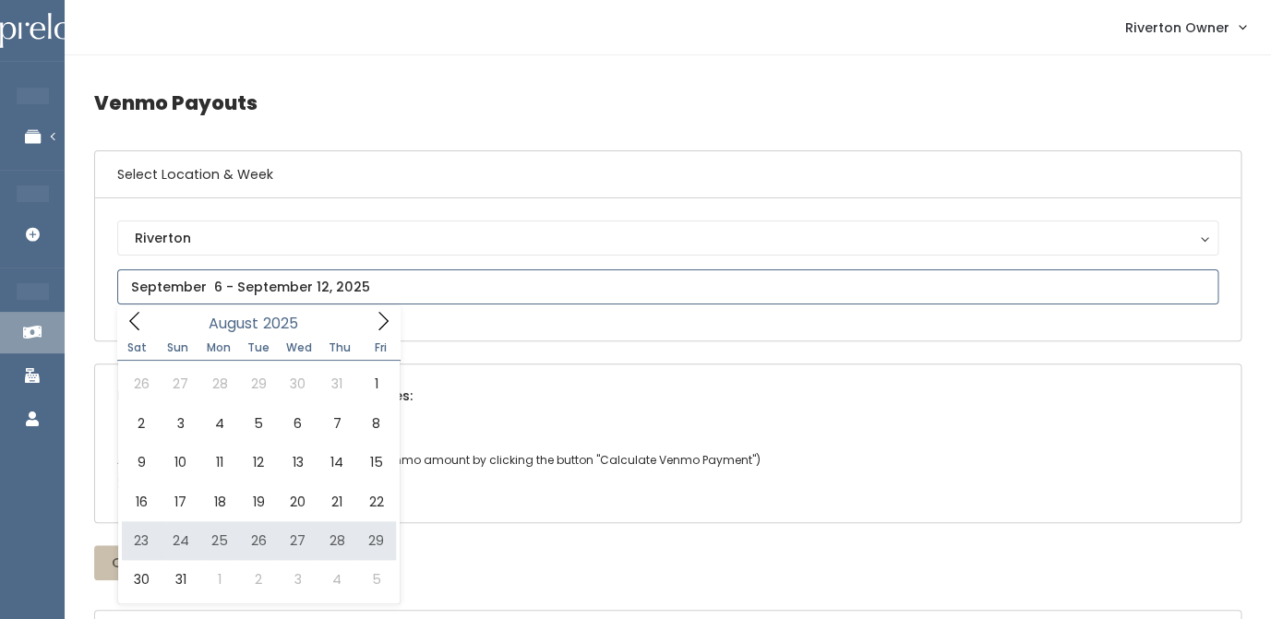
type input "[DATE] to [DATE]"
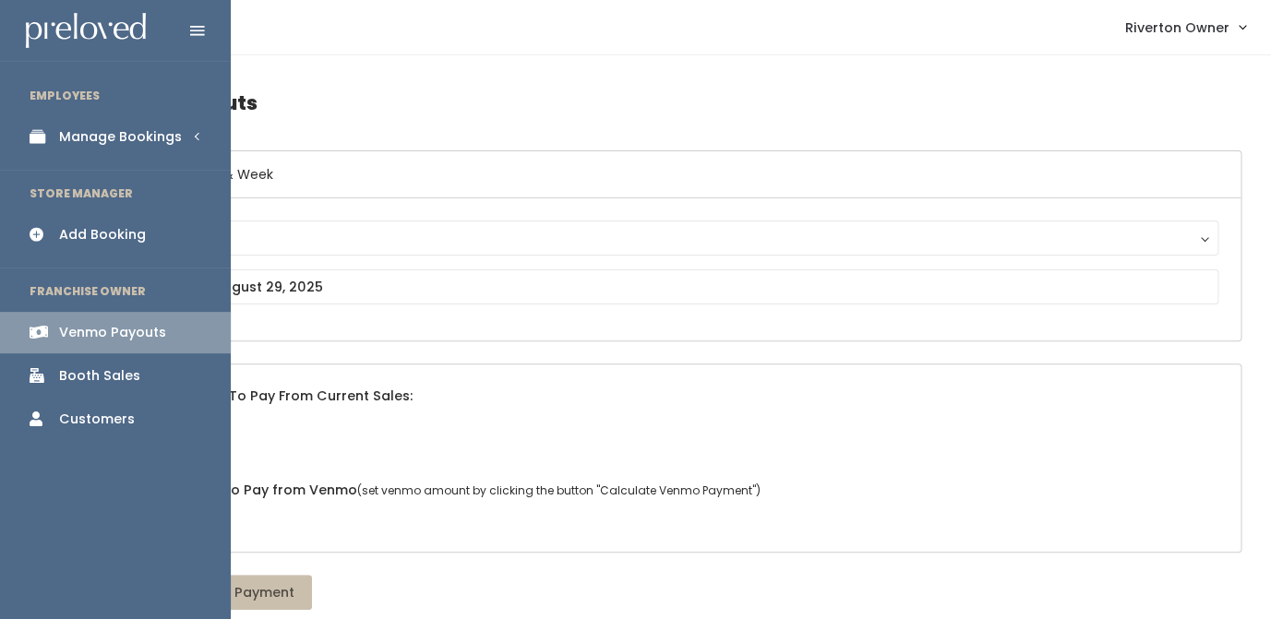
click at [56, 137] on link "Manage Bookings" at bounding box center [115, 137] width 231 height 42
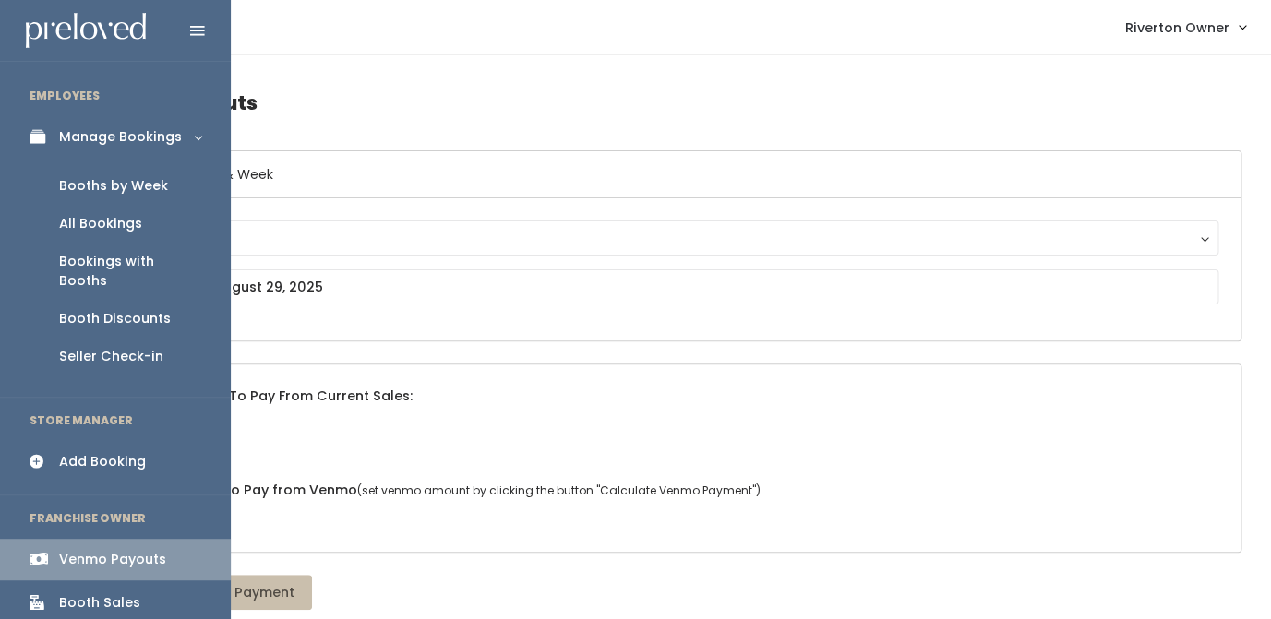
click at [93, 187] on div "Booths by Week" at bounding box center [113, 185] width 109 height 19
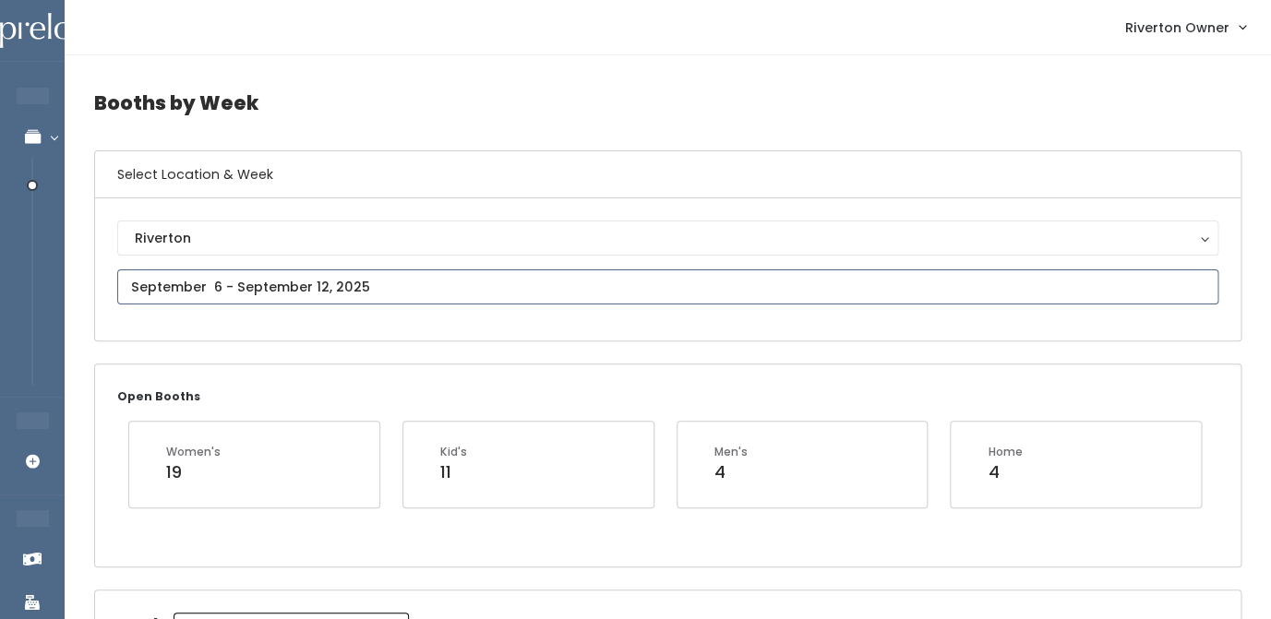
click at [319, 291] on input "text" at bounding box center [667, 286] width 1101 height 35
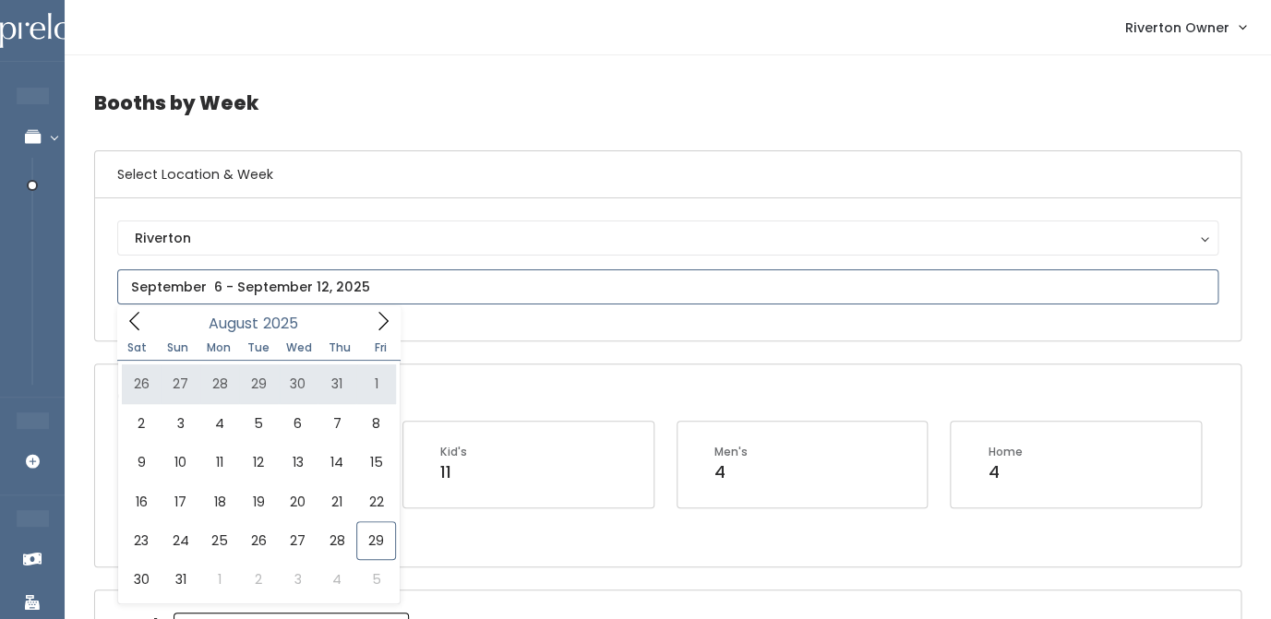
click at [381, 290] on input "text" at bounding box center [667, 286] width 1101 height 35
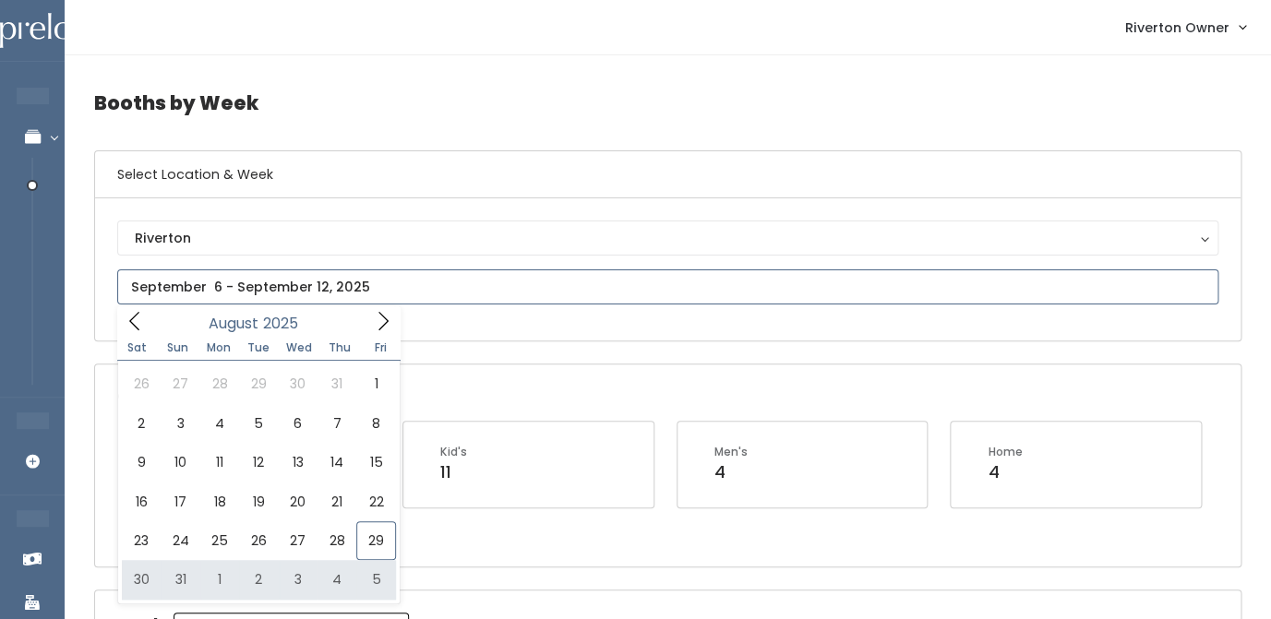
type input "August 30 to September 5"
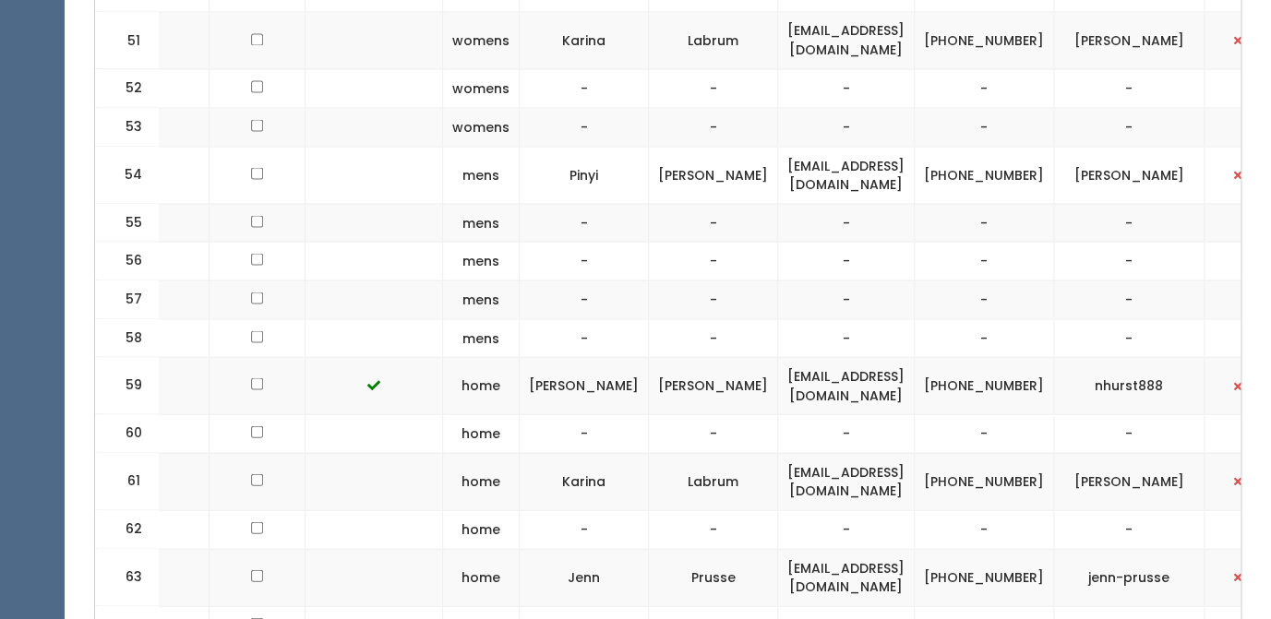
scroll to position [3807, 0]
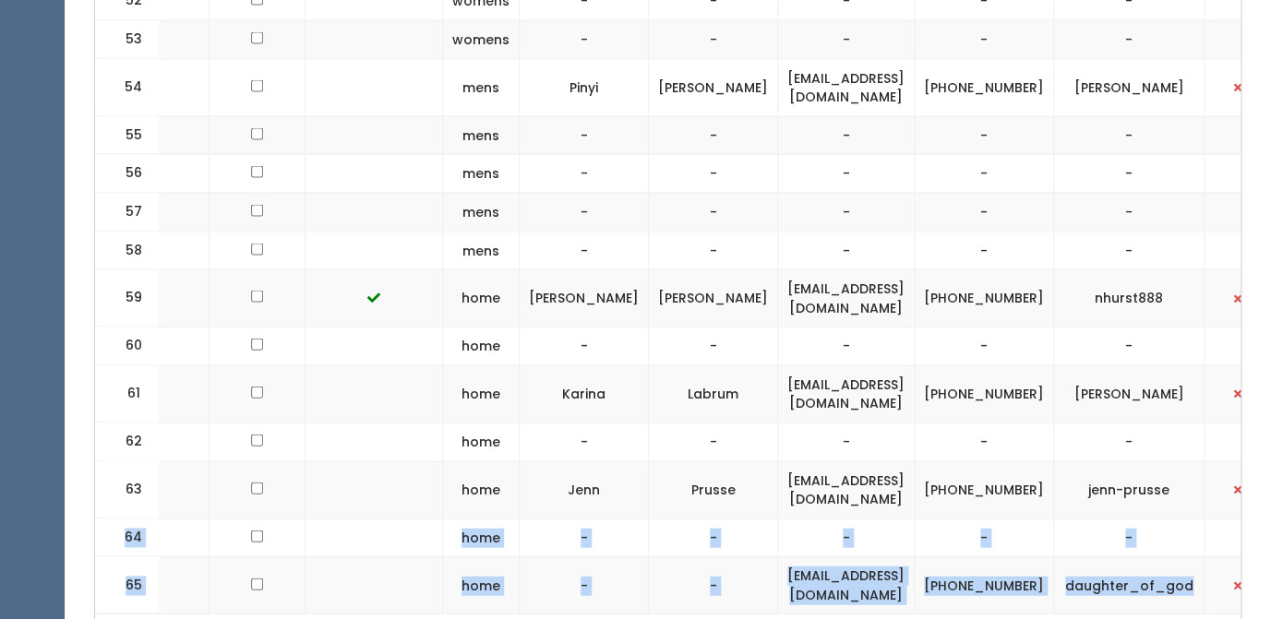
drag, startPoint x: 116, startPoint y: 374, endPoint x: 1147, endPoint y: 465, distance: 1034.8
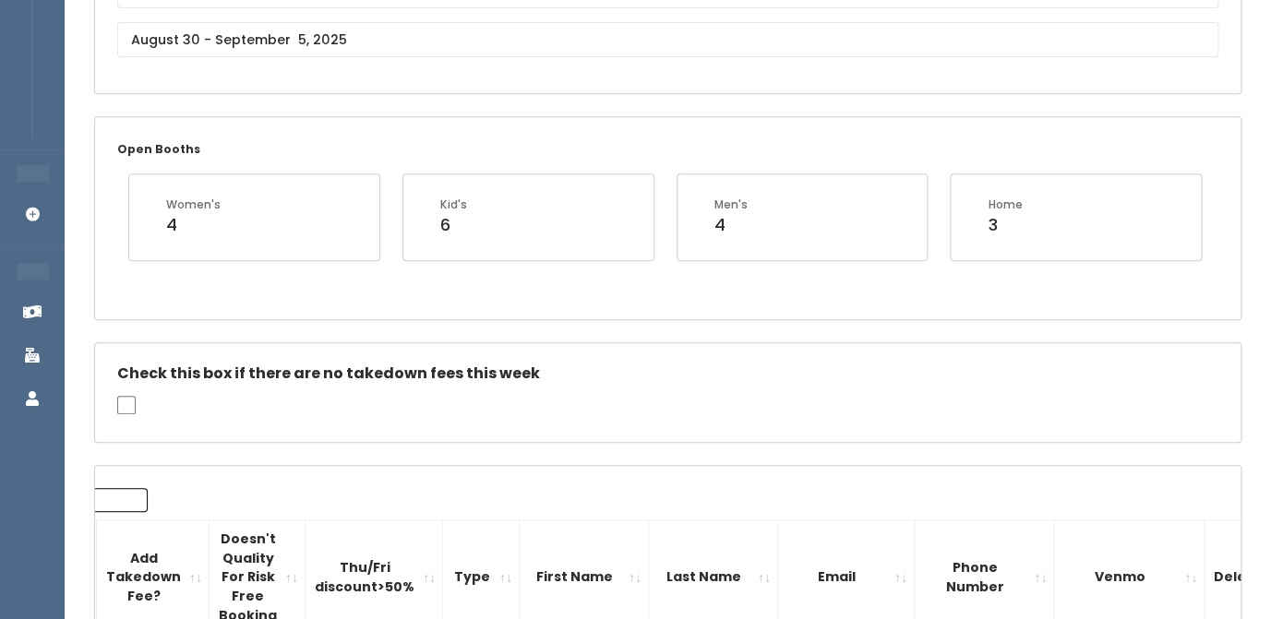
scroll to position [0, 0]
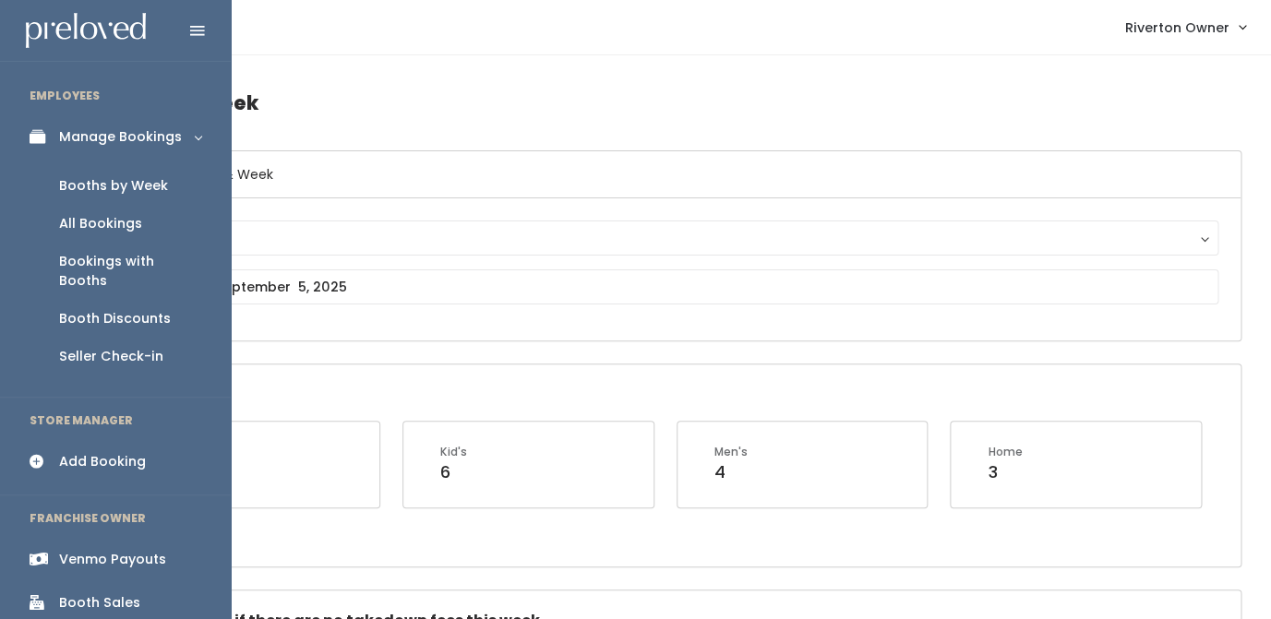
click at [77, 550] on div "Venmo Payouts" at bounding box center [112, 559] width 107 height 19
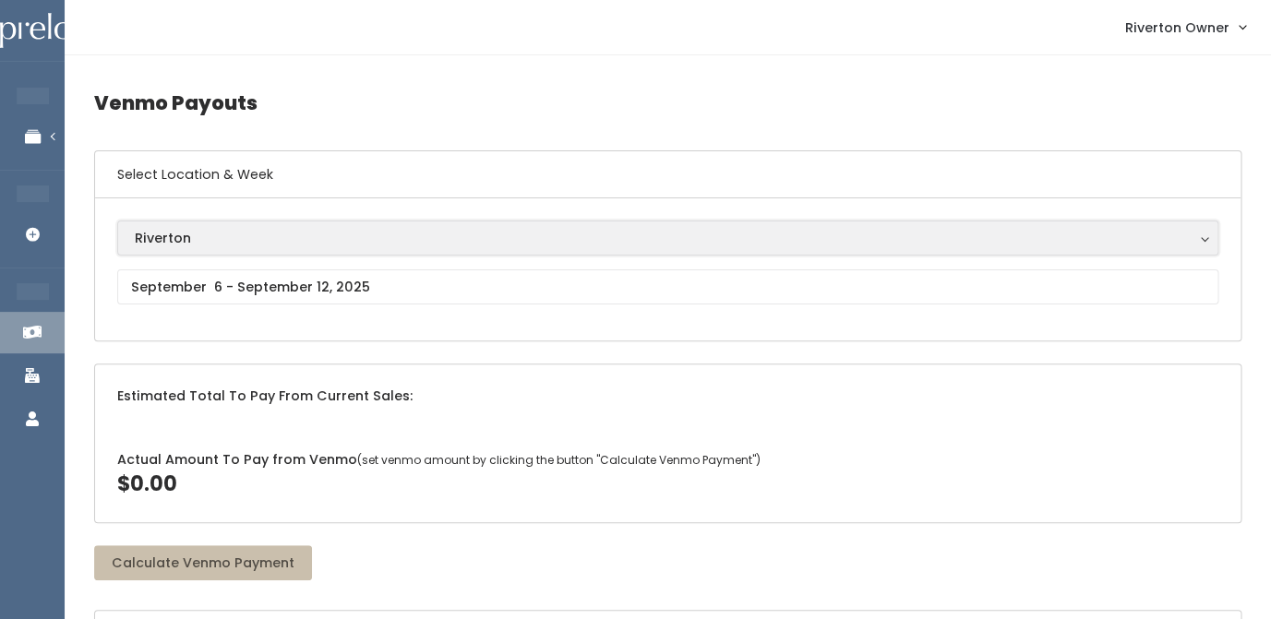
click at [330, 250] on button "Riverton" at bounding box center [667, 238] width 1101 height 35
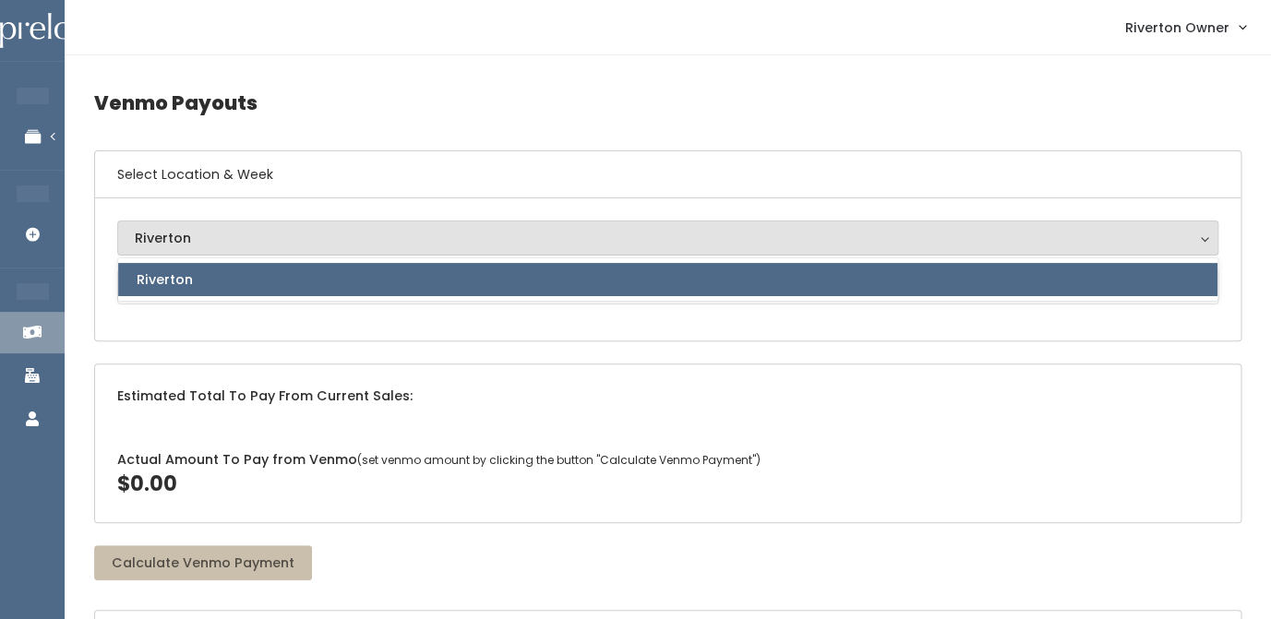
click at [328, 301] on div "Riverton" at bounding box center [667, 279] width 1101 height 44
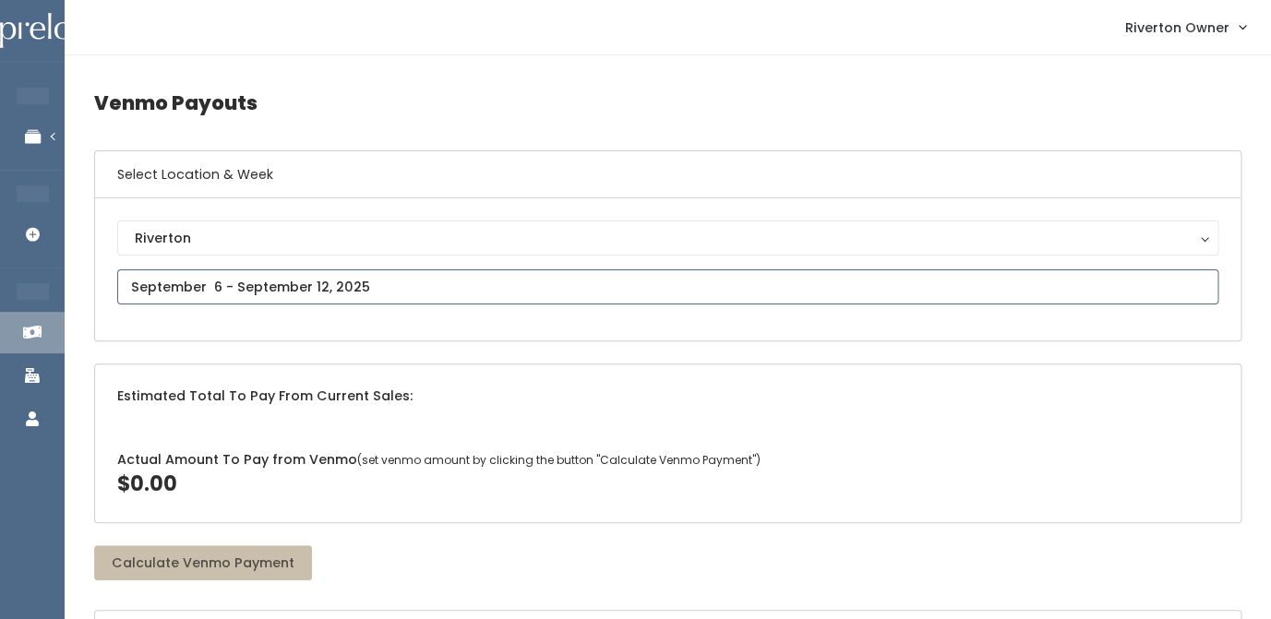
click at [328, 292] on input "text" at bounding box center [667, 286] width 1101 height 35
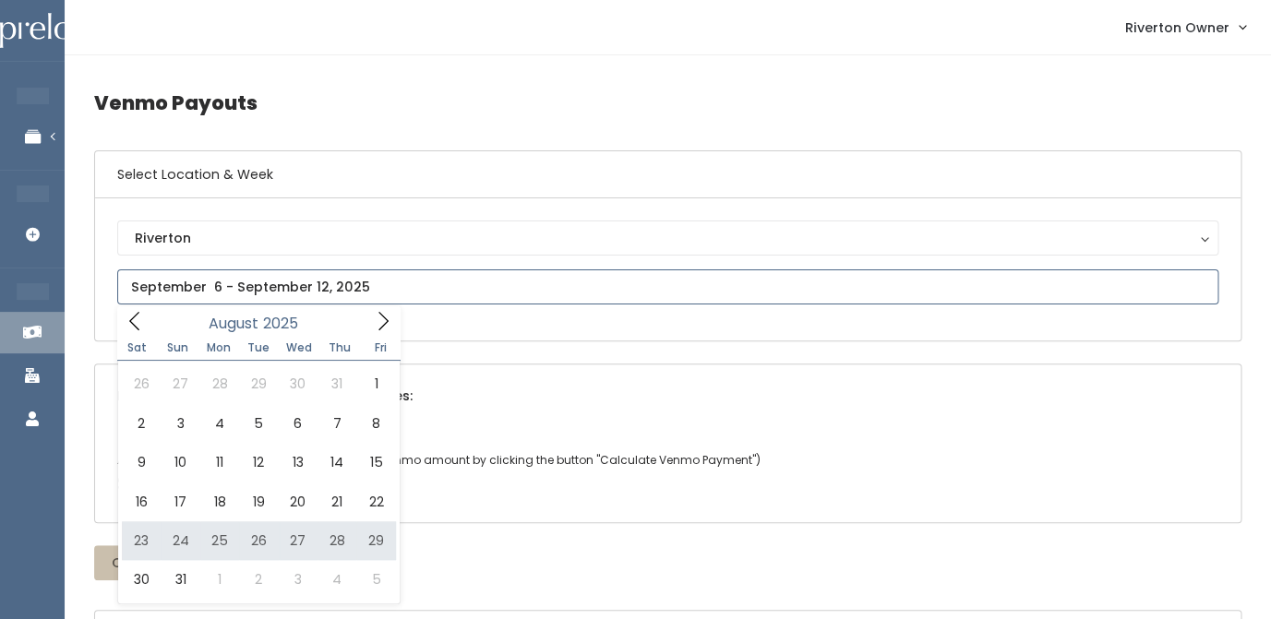
type input "August 23 to August 29"
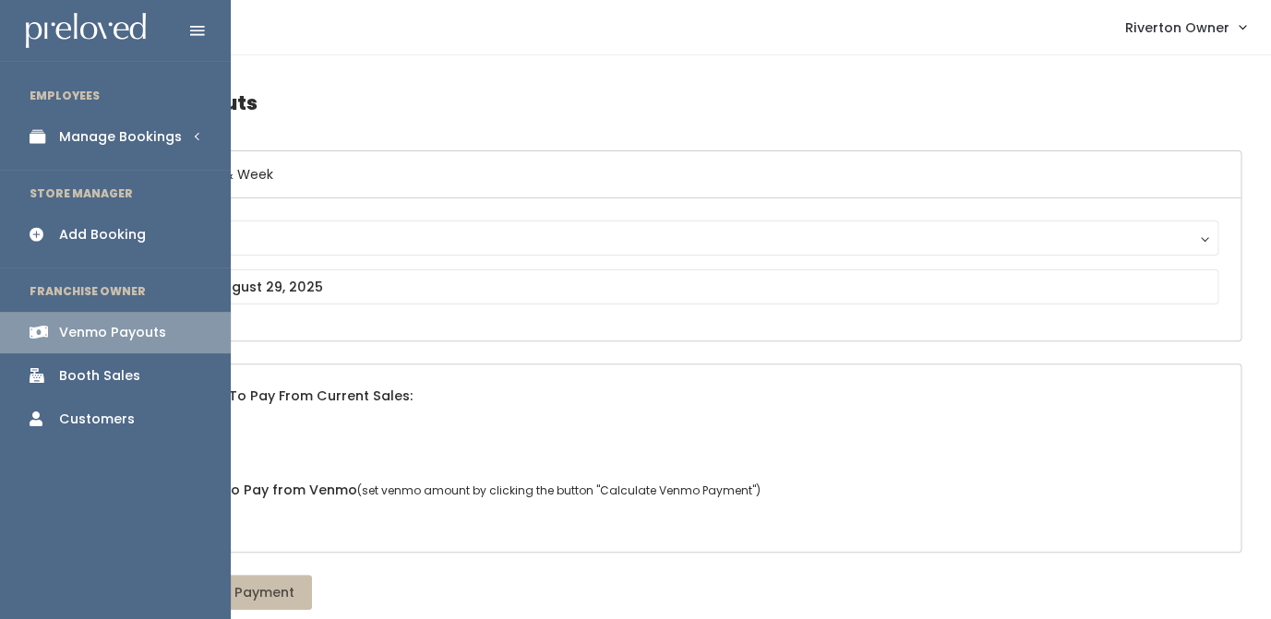
click at [71, 137] on div "Manage Bookings" at bounding box center [120, 136] width 123 height 19
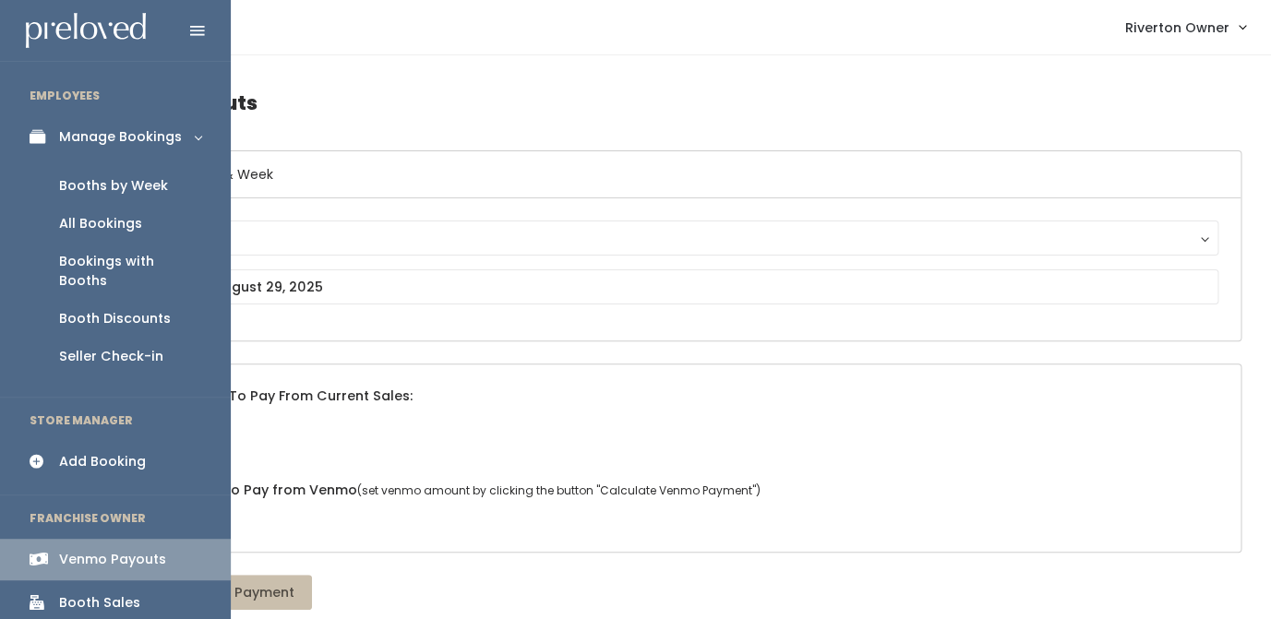
click at [79, 187] on div "Booths by Week" at bounding box center [113, 185] width 109 height 19
